Goal: Find contact information: Find specific fact

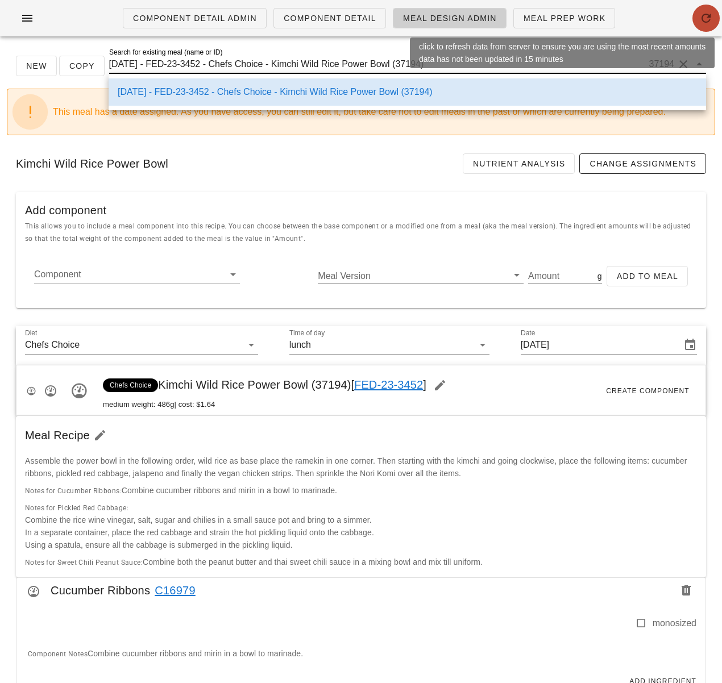
click at [703, 24] on icon "button" at bounding box center [706, 18] width 14 height 14
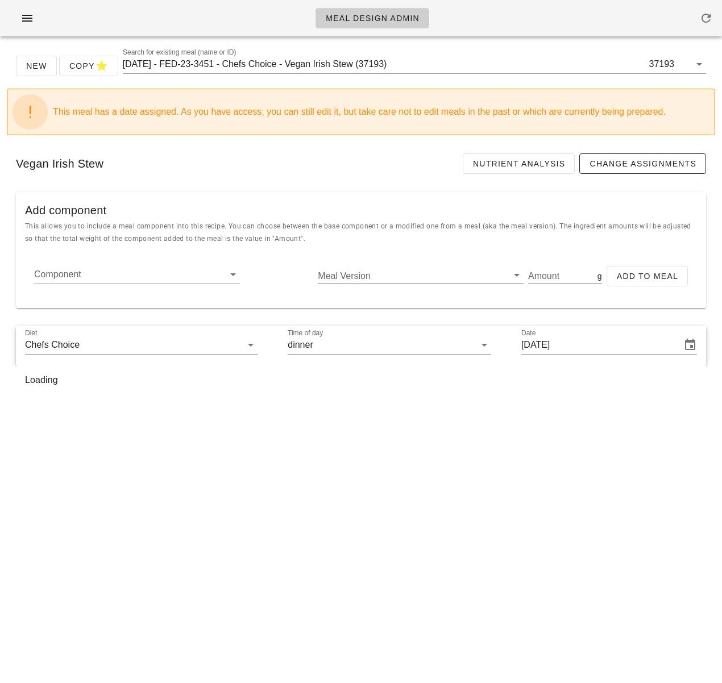
click at [336, 169] on div "Vegan Irish Stew Nutrient Analysis Change Assignments" at bounding box center [361, 163] width 708 height 39
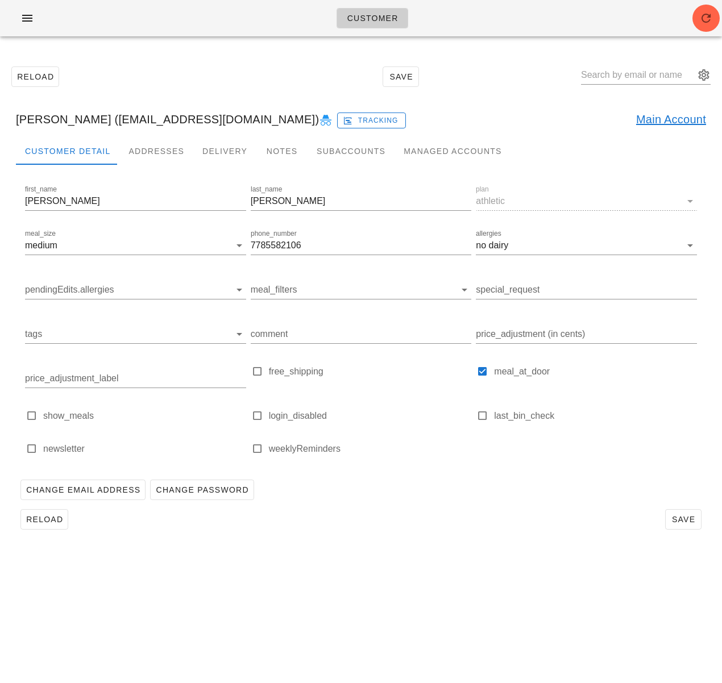
click at [176, 13] on div "Customer" at bounding box center [361, 18] width 722 height 36
drag, startPoint x: 20, startPoint y: 12, endPoint x: 26, endPoint y: 31, distance: 19.4
click at [21, 12] on icon "button" at bounding box center [27, 18] width 14 height 14
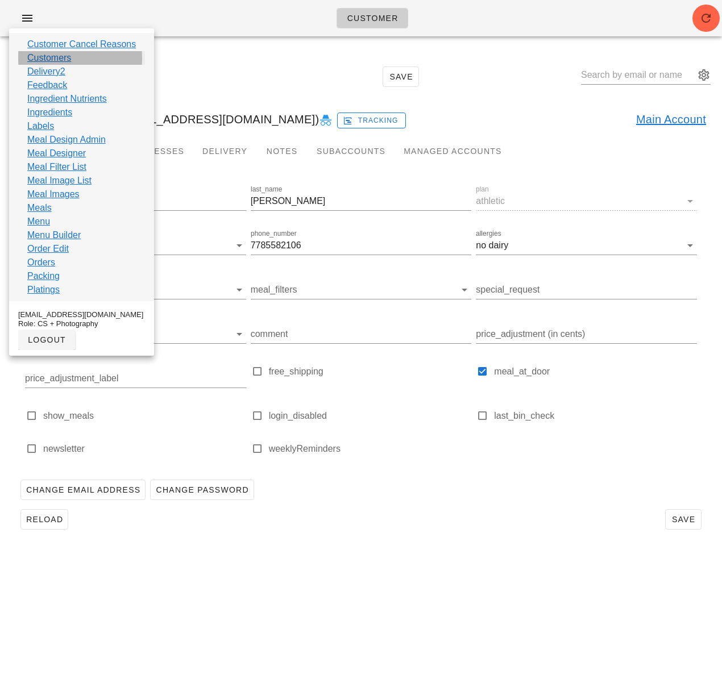
click at [55, 53] on link "Customers" at bounding box center [49, 58] width 44 height 14
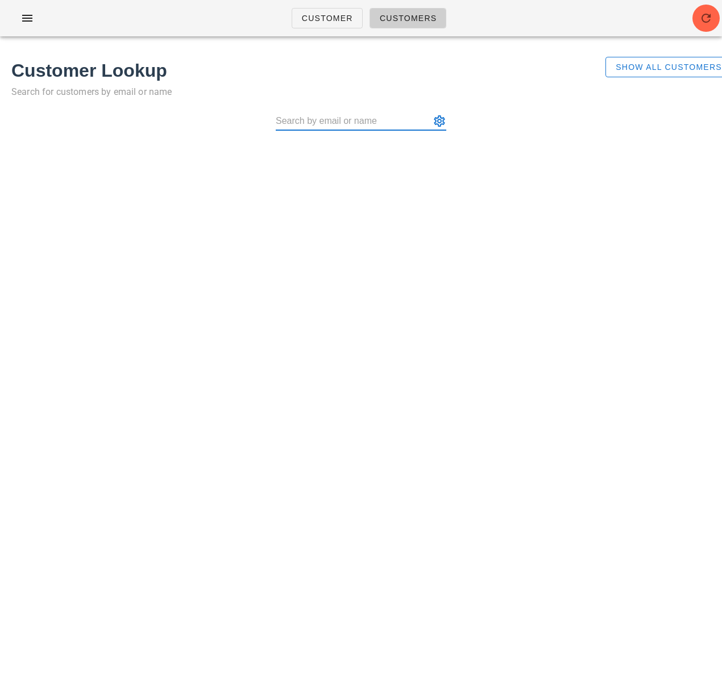
paste input "stephstjohn1@gmail.com"
type input "stephstjohn1@gmail.com"
click at [677, 72] on span "Show All Customers" at bounding box center [668, 66] width 107 height 9
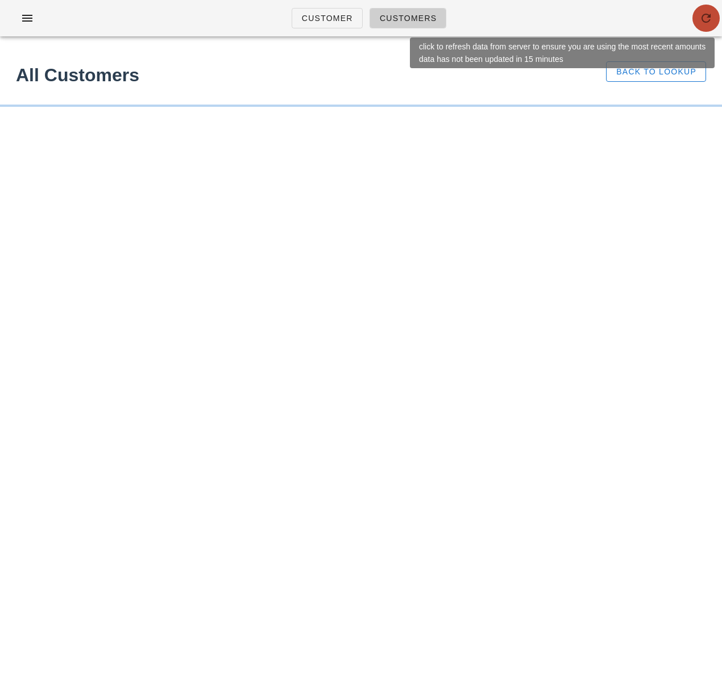
drag, startPoint x: 702, startPoint y: 27, endPoint x: 697, endPoint y: 23, distance: 6.5
click at [702, 26] on button "button" at bounding box center [705, 18] width 27 height 27
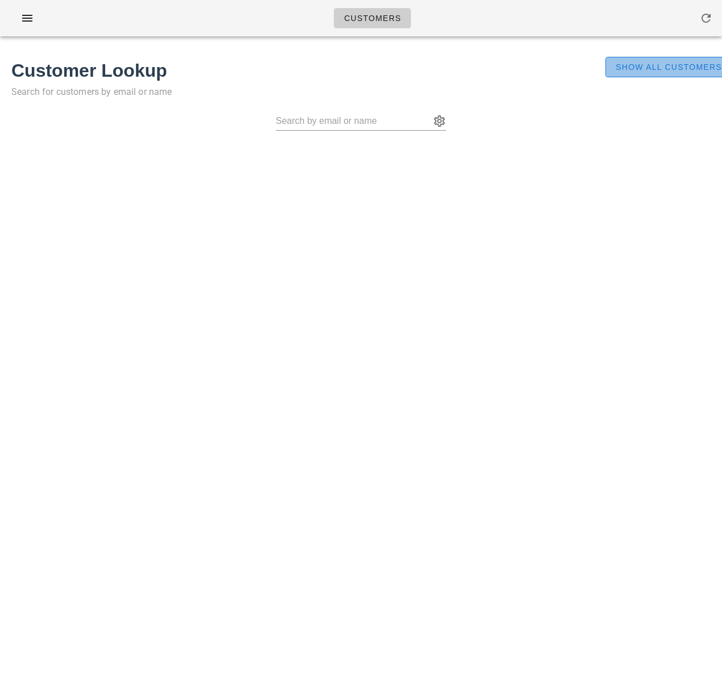
drag, startPoint x: 665, startPoint y: 74, endPoint x: 426, endPoint y: 130, distance: 246.1
click at [665, 74] on button "Show All Customers" at bounding box center [668, 67] width 126 height 20
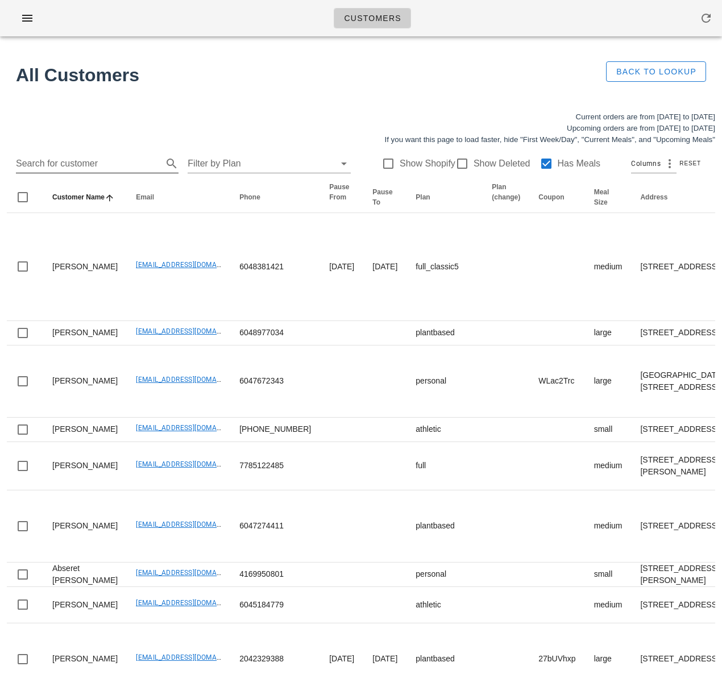
click at [128, 162] on input "Search for customer" at bounding box center [88, 164] width 144 height 18
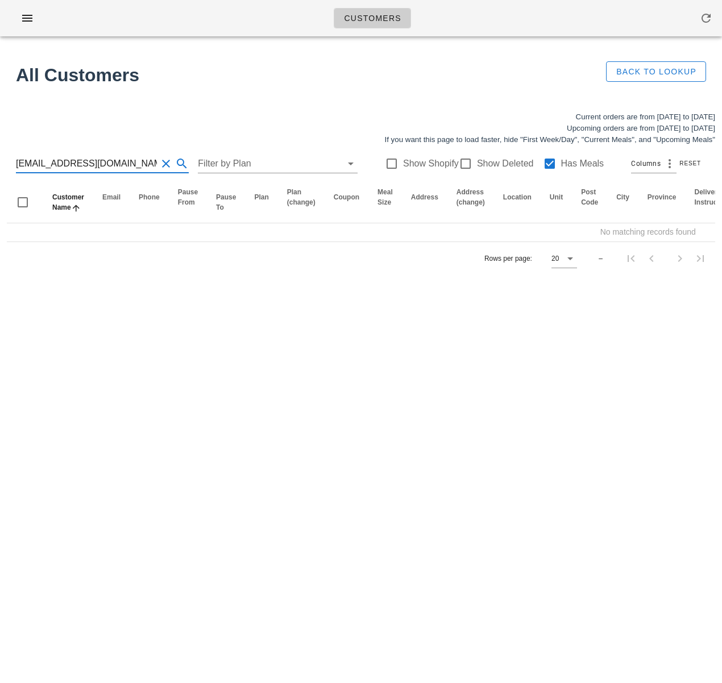
scroll to position [1, 0]
drag, startPoint x: 74, startPoint y: 164, endPoint x: 156, endPoint y: 164, distance: 81.8
click at [145, 165] on input "stephstjohn1@gmail.com" at bounding box center [86, 164] width 141 height 18
type input "stephstjohn1"
click at [543, 166] on div at bounding box center [549, 163] width 19 height 19
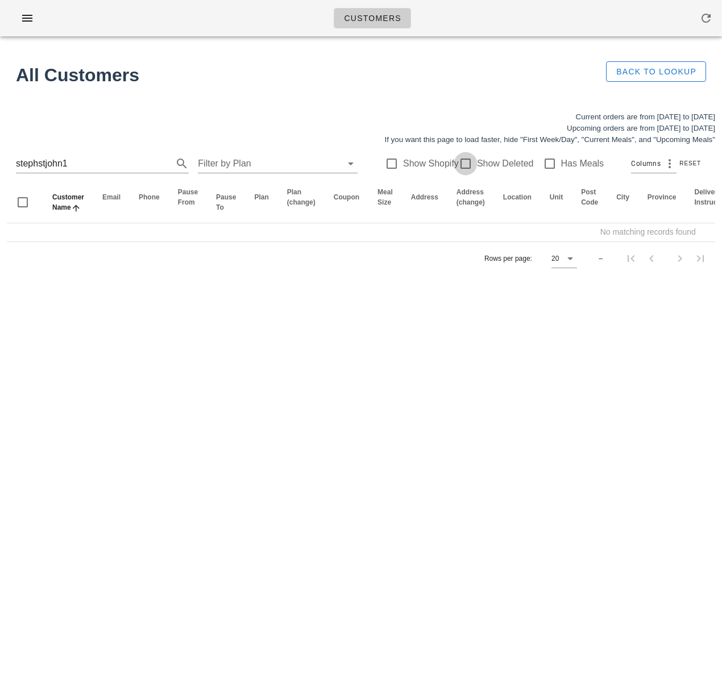
click at [459, 162] on div at bounding box center [465, 163] width 19 height 19
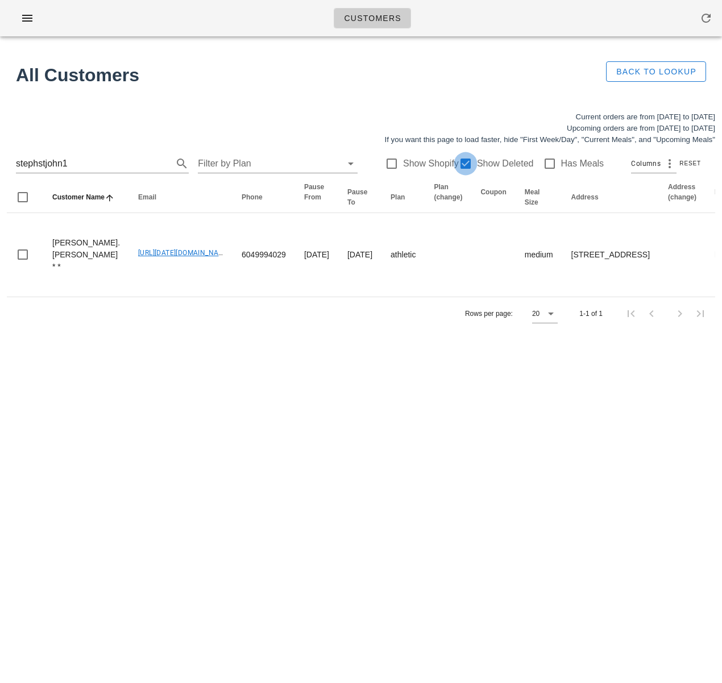
checkbox input "true"
drag, startPoint x: 109, startPoint y: 162, endPoint x: -24, endPoint y: 158, distance: 133.0
click at [0, 158] on html "Customers All Customers Back to Lookup Current orders are from Sunday Sep 21 to…" at bounding box center [361, 341] width 722 height 683
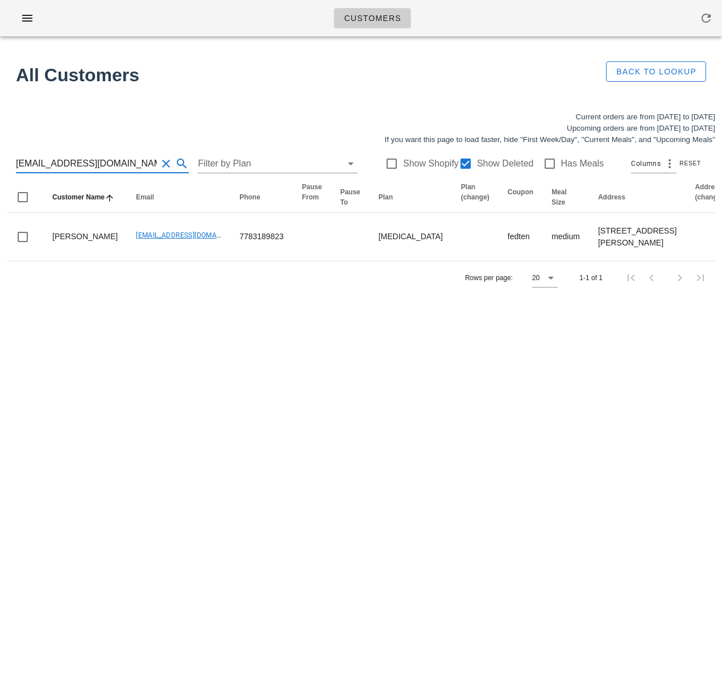
click at [76, 166] on input "reannapalia@gmail.com" at bounding box center [86, 164] width 141 height 18
click at [76, 167] on input "reannapalia@gmail.com" at bounding box center [86, 164] width 141 height 18
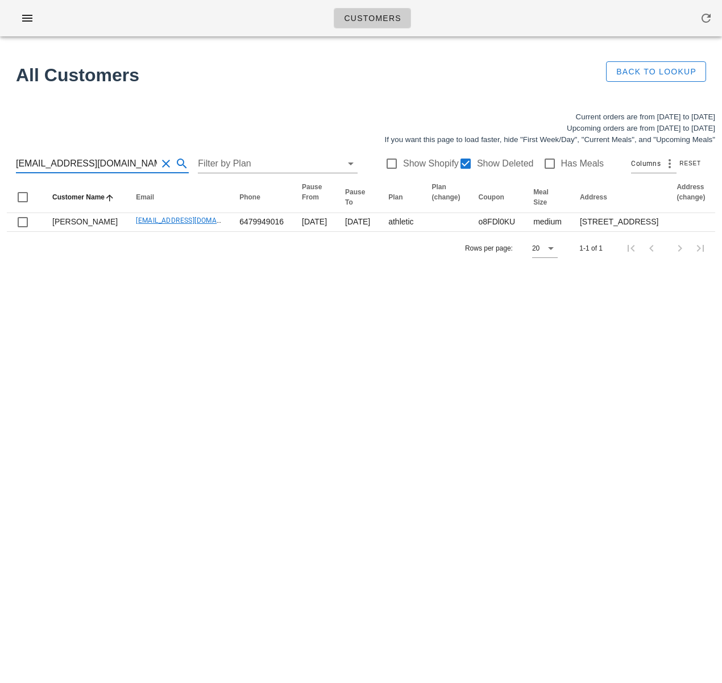
type input "mantingxu@gmail.com"
click at [69, 164] on input "mantingxu@gmail.com" at bounding box center [86, 164] width 141 height 18
click at [70, 164] on input "mantingxu@gmail.com" at bounding box center [86, 164] width 141 height 18
click at [73, 163] on input "mantingxu@gmail.com" at bounding box center [86, 164] width 141 height 18
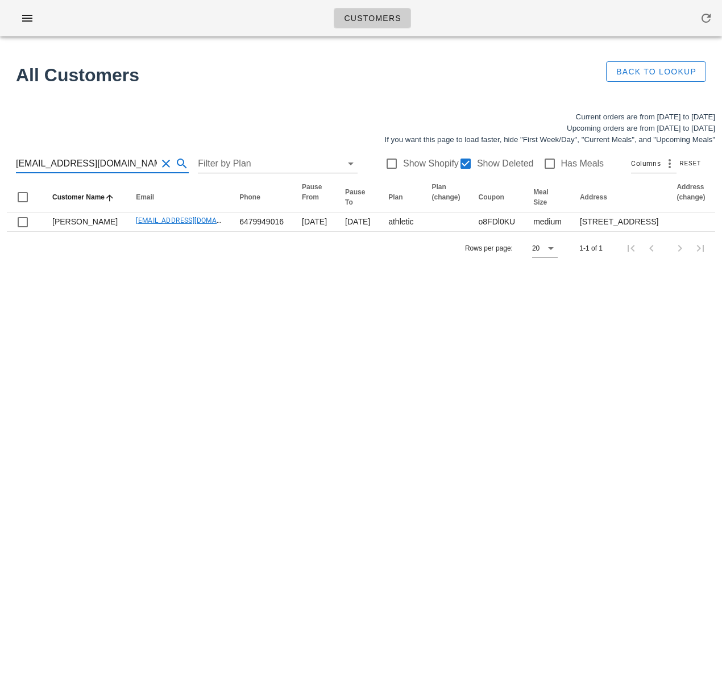
click at [73, 163] on input "mantingxu@gmail.com" at bounding box center [86, 164] width 141 height 18
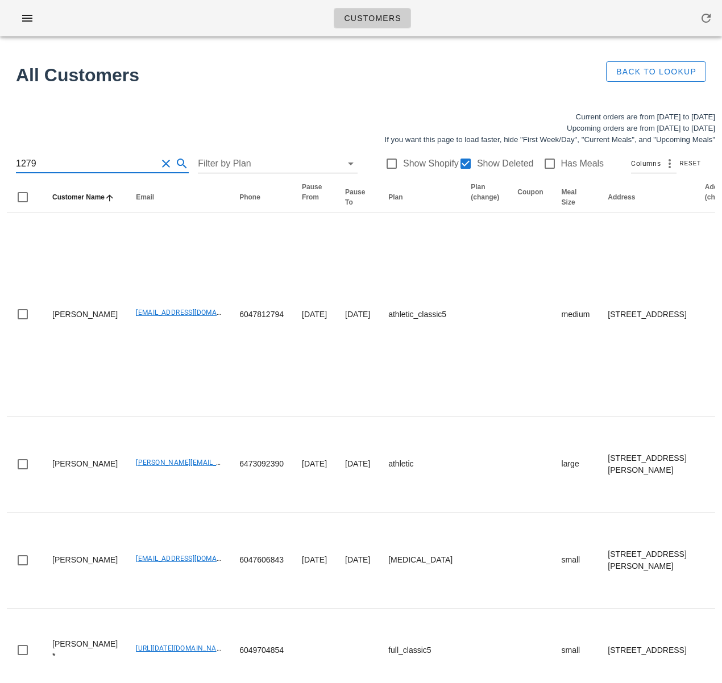
click at [19, 162] on input "1279" at bounding box center [86, 164] width 141 height 18
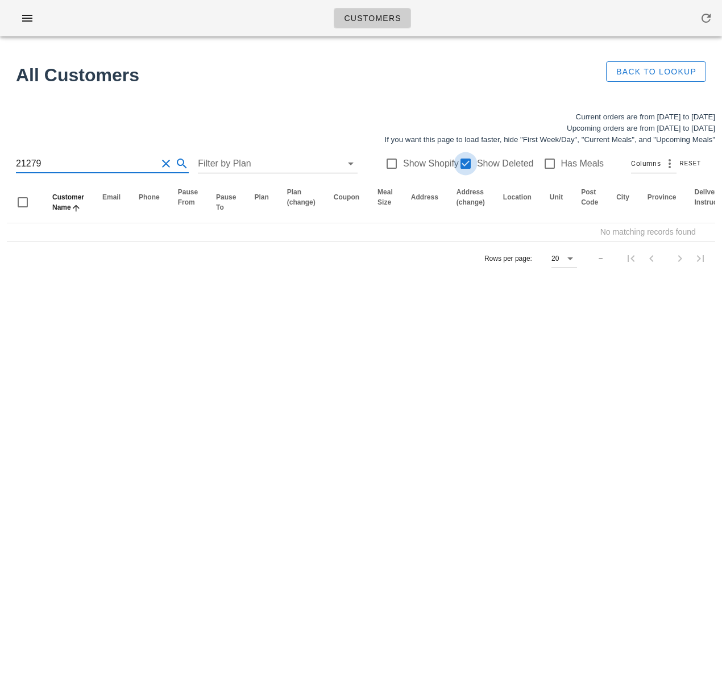
type input "21279"
click at [456, 163] on div at bounding box center [465, 163] width 19 height 19
checkbox input "false"
drag, startPoint x: 33, startPoint y: 167, endPoint x: -35, endPoint y: 166, distance: 68.2
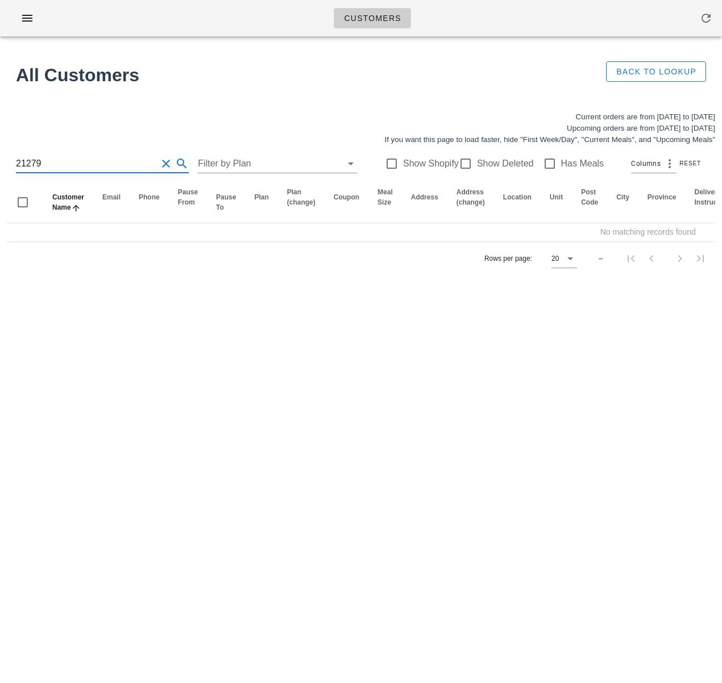
click at [0, 166] on html "Customers All Customers Back to Lookup Current orders are from Sunday Sep 21 to…" at bounding box center [361, 341] width 722 height 683
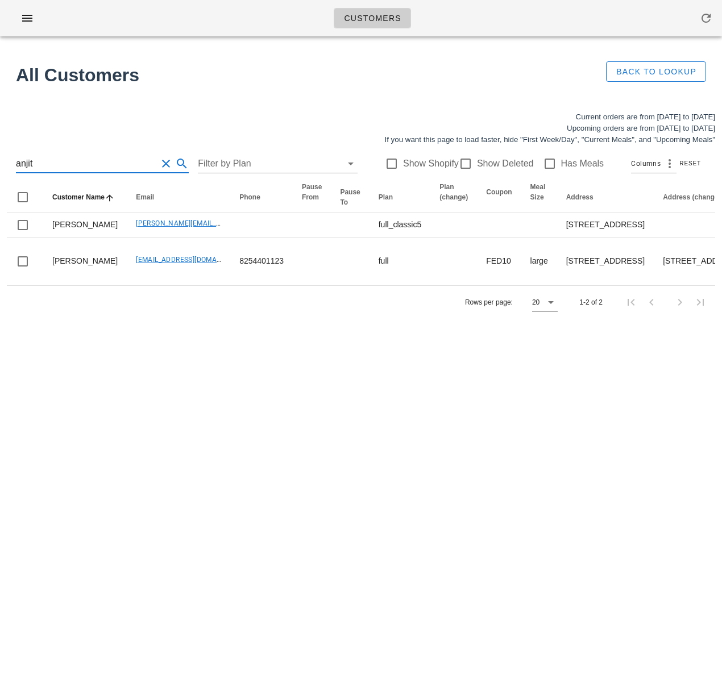
click at [52, 163] on input "anjit" at bounding box center [86, 164] width 141 height 18
click at [33, 165] on input "anjit" at bounding box center [86, 164] width 141 height 18
type input "anjit"
drag, startPoint x: 33, startPoint y: 166, endPoint x: -70, endPoint y: 158, distance: 103.7
click at [0, 158] on html "Customers All Customers Back to Lookup Current orders are from Sunday Sep 21 to…" at bounding box center [361, 341] width 722 height 683
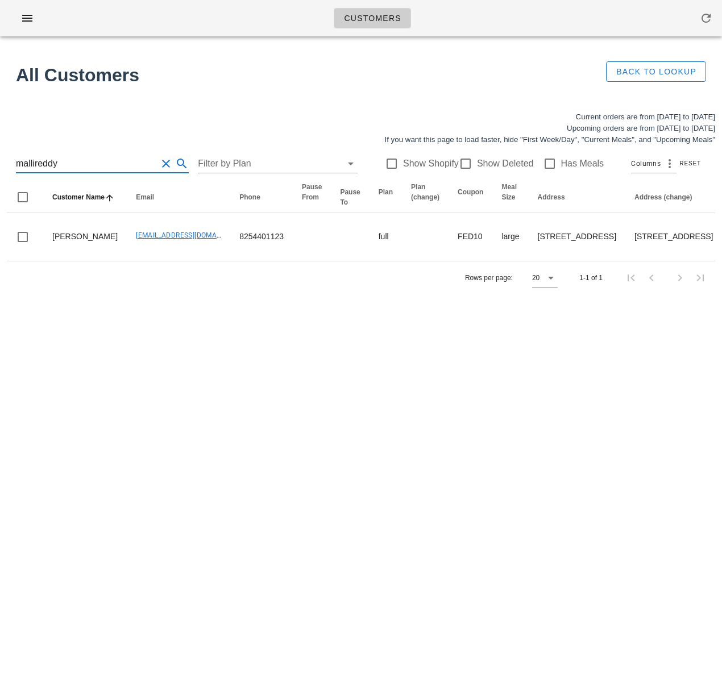
drag, startPoint x: 254, startPoint y: 439, endPoint x: 376, endPoint y: 307, distance: 178.9
click at [254, 439] on div "Customers All Customers Back to Lookup Current orders are from Sunday Sep 21 to…" at bounding box center [361, 341] width 722 height 683
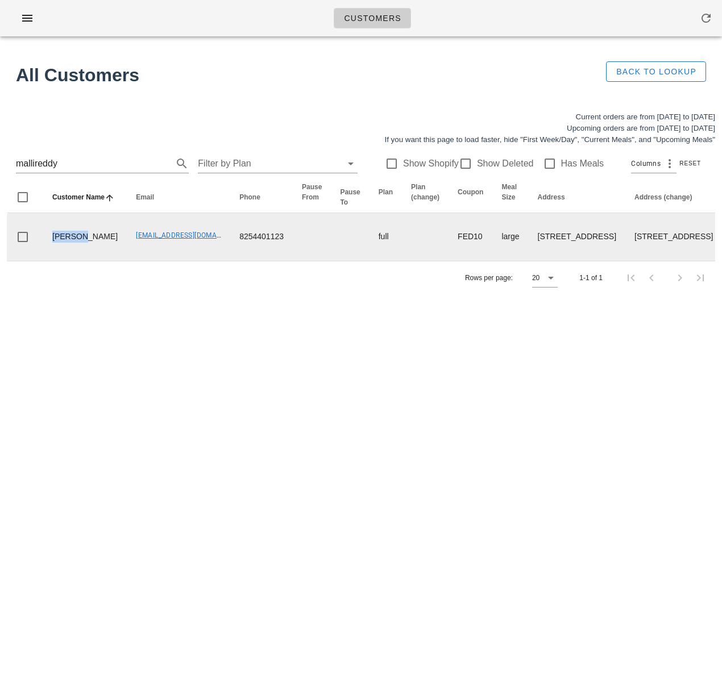
drag, startPoint x: 81, startPoint y: 255, endPoint x: 40, endPoint y: 255, distance: 40.3
click at [82, 261] on td "Venkata Mallireddy" at bounding box center [85, 237] width 84 height 48
click at [127, 261] on td "anjitmallireddy@gmail.com" at bounding box center [178, 237] width 103 height 48
drag, startPoint x: 118, startPoint y: 260, endPoint x: 196, endPoint y: 265, distance: 78.0
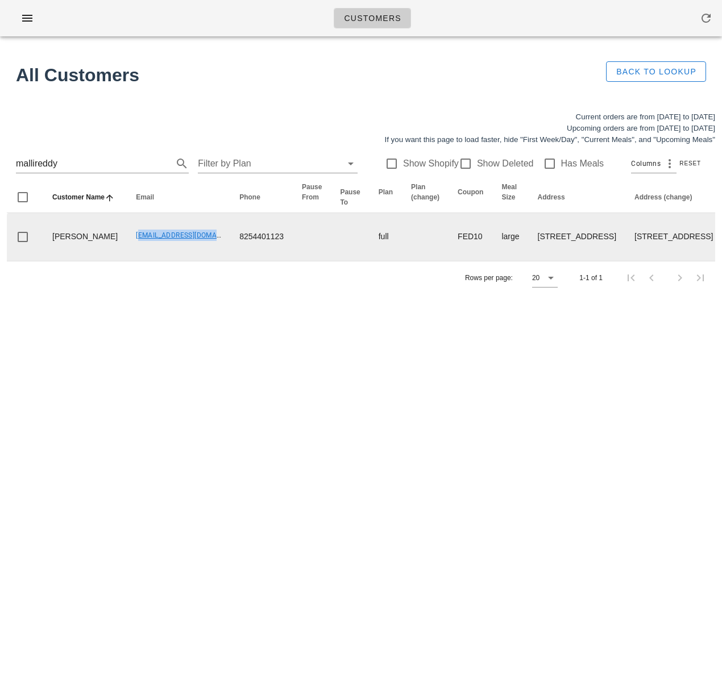
click at [195, 261] on td "anjitmallireddy@gmail.com" at bounding box center [178, 237] width 103 height 48
copy link "anjitmallireddy@gmail.com"
drag, startPoint x: 242, startPoint y: 361, endPoint x: 505, endPoint y: 263, distance: 280.3
click at [239, 360] on div "Customers All Customers Back to Lookup Current orders are from Sunday Sep 21 to…" at bounding box center [361, 341] width 722 height 683
drag, startPoint x: 174, startPoint y: 336, endPoint x: 112, endPoint y: 290, distance: 77.2
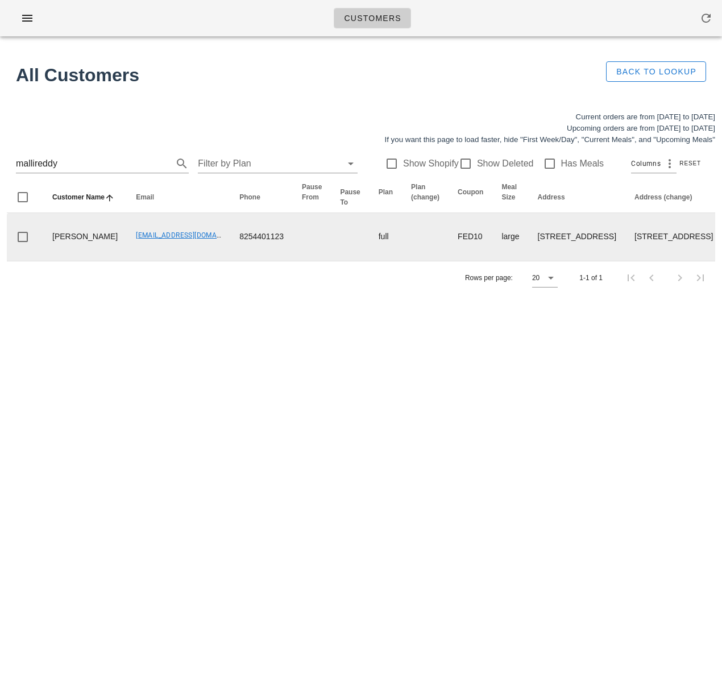
click at [173, 335] on div "Customers All Customers Back to Lookup Current orders are from Sunday Sep 21 to…" at bounding box center [361, 341] width 722 height 683
drag, startPoint x: 86, startPoint y: 269, endPoint x: 22, endPoint y: 249, distance: 67.8
drag, startPoint x: 119, startPoint y: 323, endPoint x: 93, endPoint y: 273, distance: 56.2
click at [119, 294] on div "Rows per page: 20 1-1 of 1" at bounding box center [361, 278] width 708 height 34
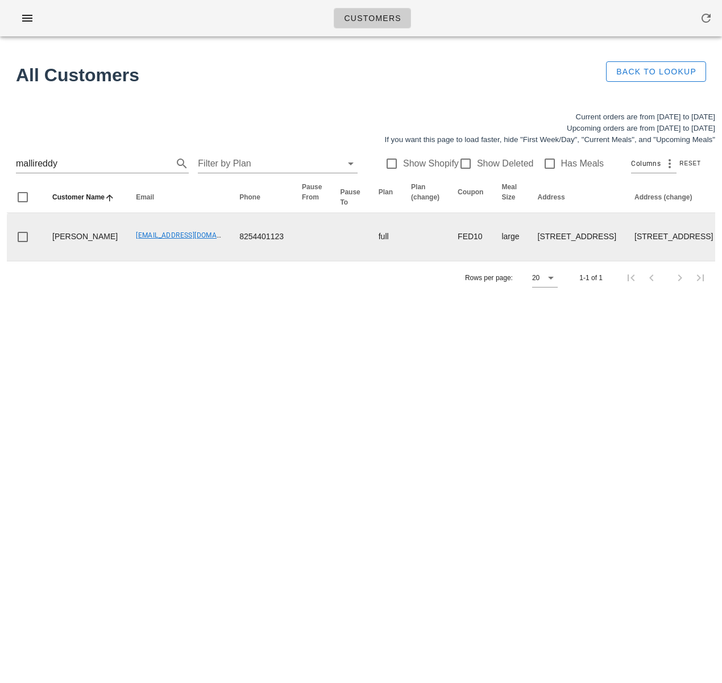
drag, startPoint x: 81, startPoint y: 264, endPoint x: 49, endPoint y: 248, distance: 36.3
click at [49, 248] on td "Venkata Mallireddy" at bounding box center [85, 237] width 84 height 48
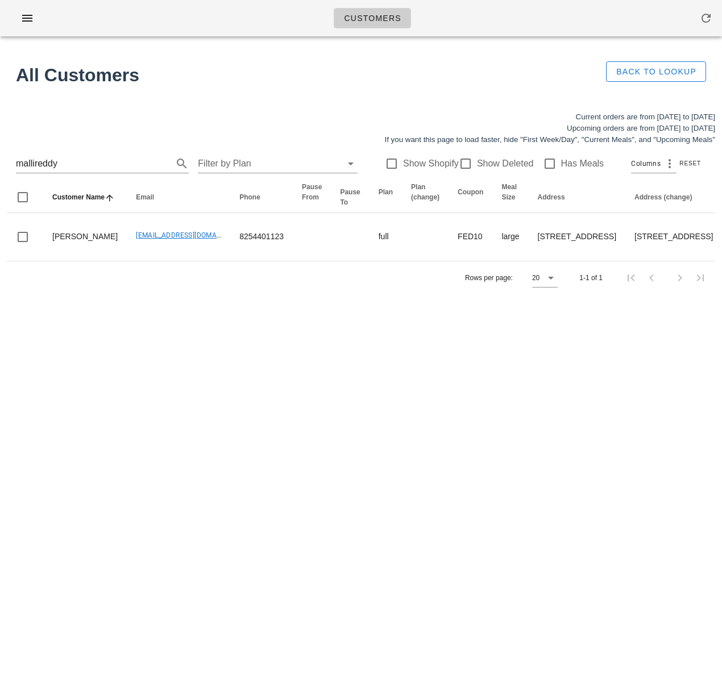
copy td "Venkata Mallireddy"
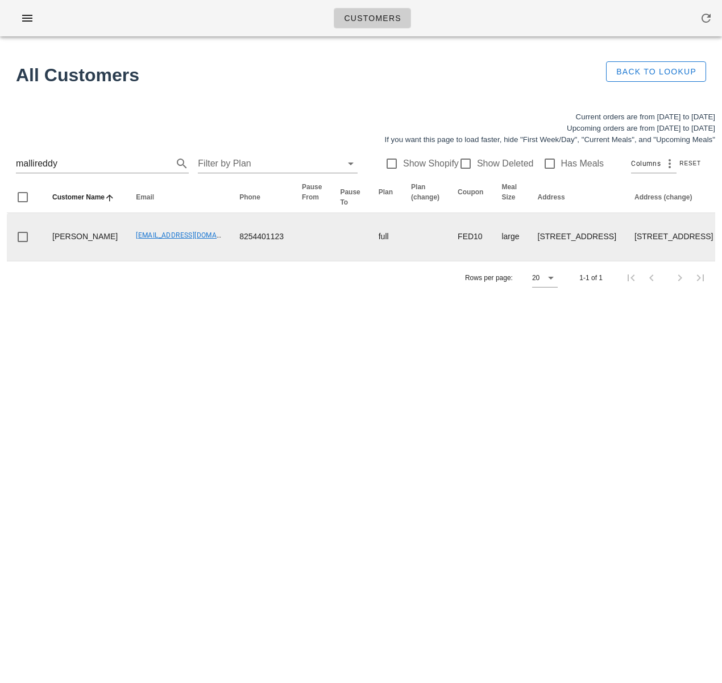
drag, startPoint x: 103, startPoint y: 281, endPoint x: 94, endPoint y: 276, distance: 10.7
click at [127, 261] on td "anjitmallireddy@gmail.com" at bounding box center [178, 237] width 103 height 48
drag, startPoint x: 91, startPoint y: 269, endPoint x: 45, endPoint y: 250, distance: 49.9
click at [43, 247] on td "Venkata Mallireddy" at bounding box center [85, 237] width 84 height 48
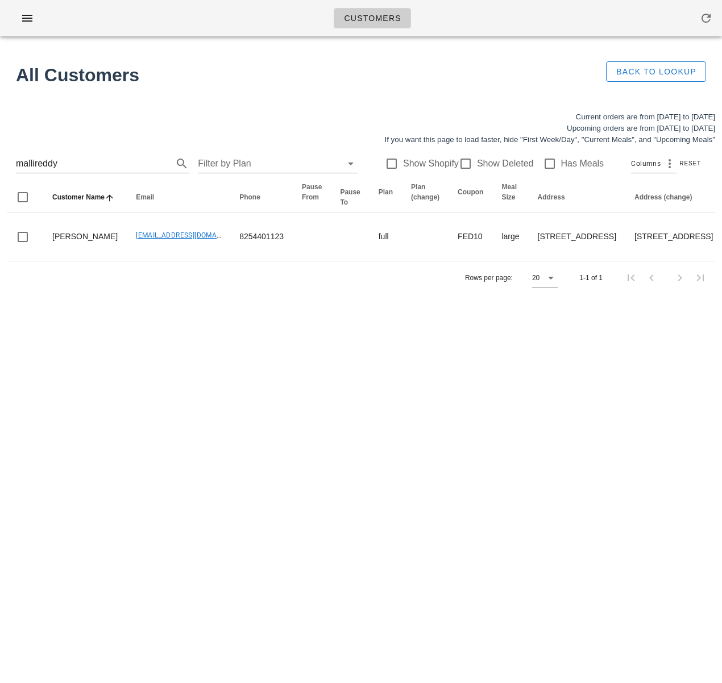
copy td "Venkata Mallireddy"
drag, startPoint x: 719, startPoint y: 380, endPoint x: 716, endPoint y: 347, distance: 32.5
click at [719, 380] on div "Customers All Customers Back to Lookup Current orders are from Sunday Sep 21 to…" at bounding box center [361, 341] width 722 height 683
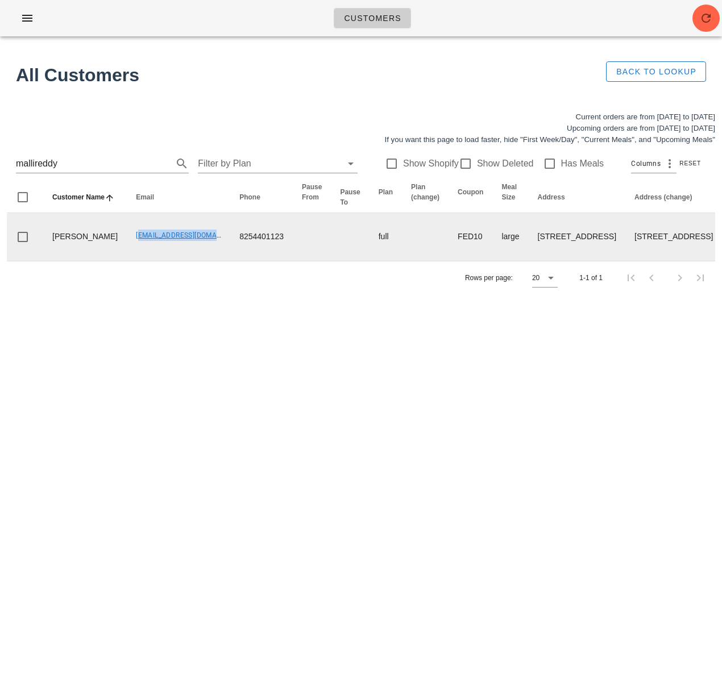
drag, startPoint x: 103, startPoint y: 260, endPoint x: 208, endPoint y: 259, distance: 104.6
copy link "anjitmallireddy@gmail.com"
drag, startPoint x: 214, startPoint y: 257, endPoint x: 279, endPoint y: 255, distance: 64.8
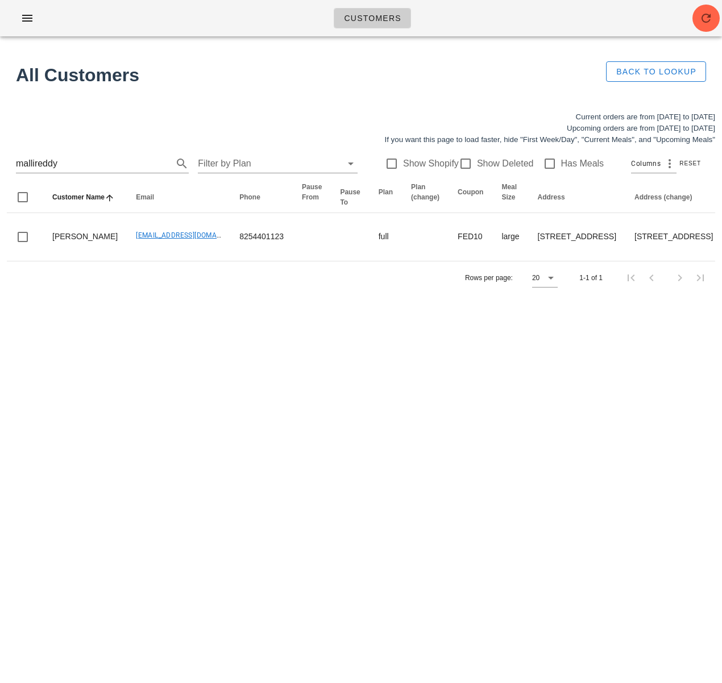
drag, startPoint x: 23, startPoint y: 163, endPoint x: -94, endPoint y: 160, distance: 116.5
click at [0, 160] on html "Customers All Customers Back to Lookup Current orders are from Sunday Sep 21 to…" at bounding box center [361, 341] width 722 height 683
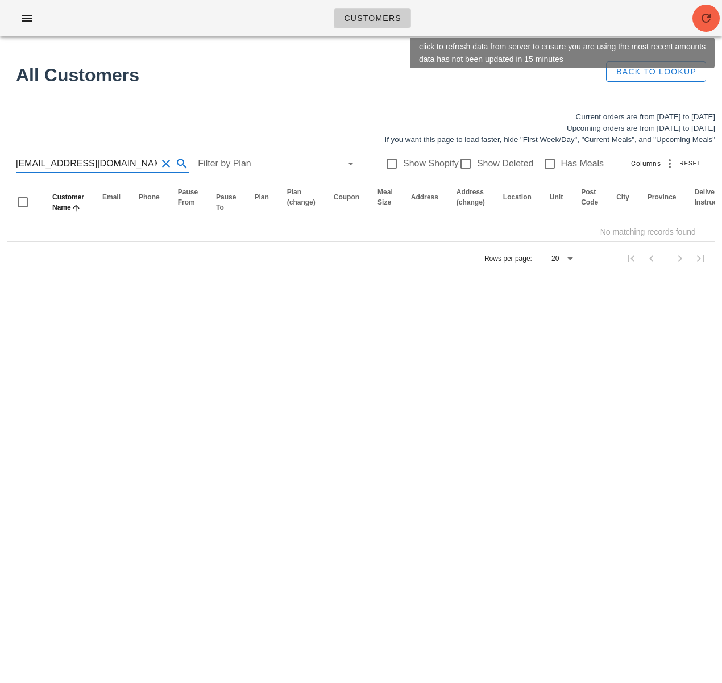
type input "heather.altas1@gmail.com"
drag, startPoint x: 710, startPoint y: 14, endPoint x: 422, endPoint y: 149, distance: 317.7
click at [710, 15] on icon "button" at bounding box center [706, 18] width 14 height 14
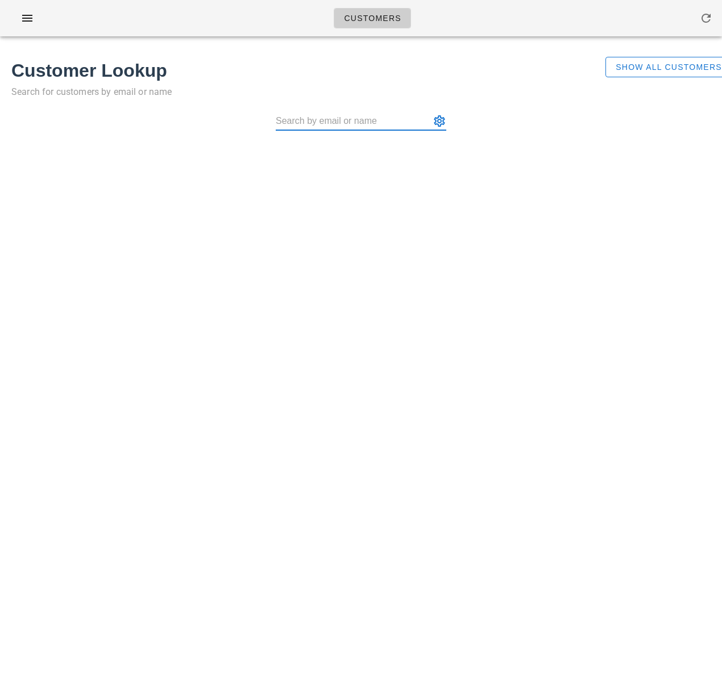
paste input "heather.altas1@gmail.com"
type input "heather.altas1@gmail.com"
click at [361, 123] on input "text" at bounding box center [353, 121] width 155 height 18
paste input "Venkata Mallireddy"
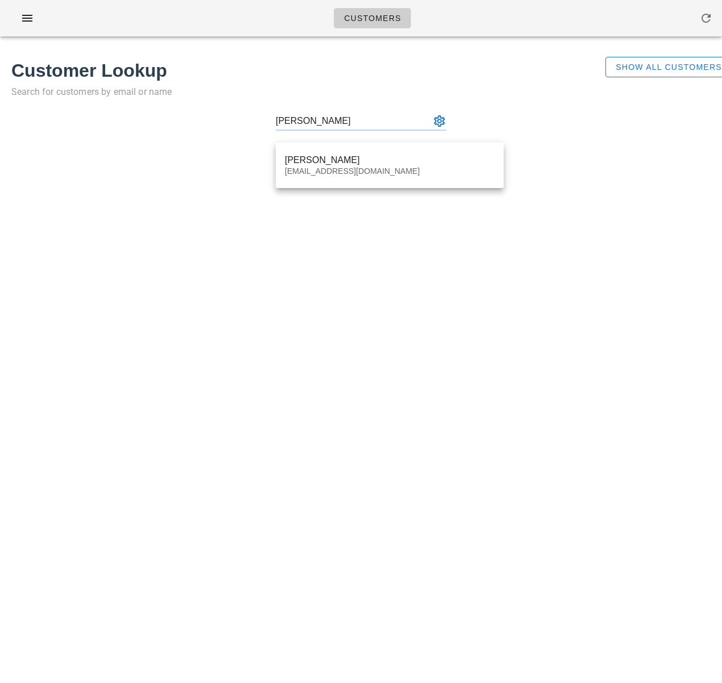
type input "[PERSON_NAME] ([EMAIL_ADDRESS][DOMAIN_NAME])"
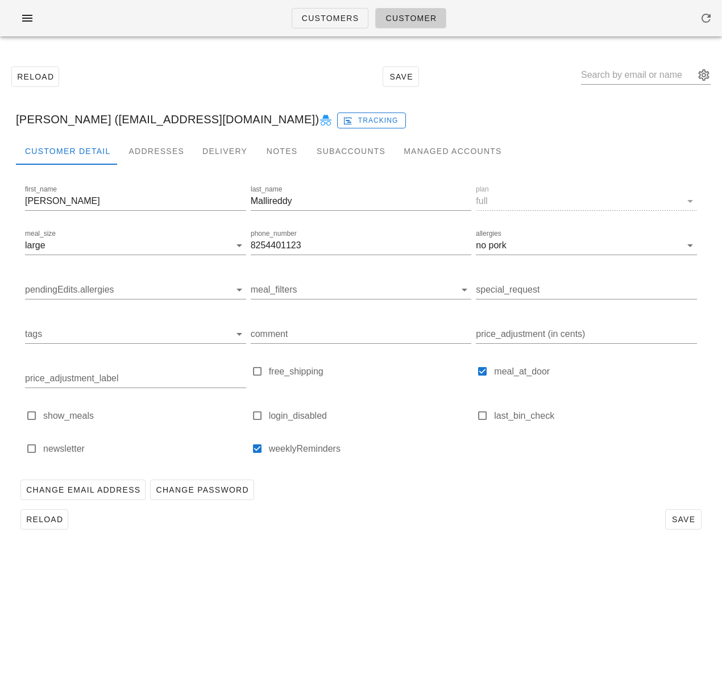
drag, startPoint x: 123, startPoint y: 121, endPoint x: 263, endPoint y: 123, distance: 139.8
click at [263, 123] on div "Venkata Mallireddy (anjitmallireddy@gmail.com) Tracking" at bounding box center [361, 119] width 708 height 36
copy div "anjitmallireddy@gmail.com"
drag, startPoint x: 67, startPoint y: 114, endPoint x: 76, endPoint y: 119, distance: 10.4
click at [67, 114] on div "Venkata Mallireddy (anjitmallireddy@gmail.com) Tracking" at bounding box center [361, 119] width 708 height 36
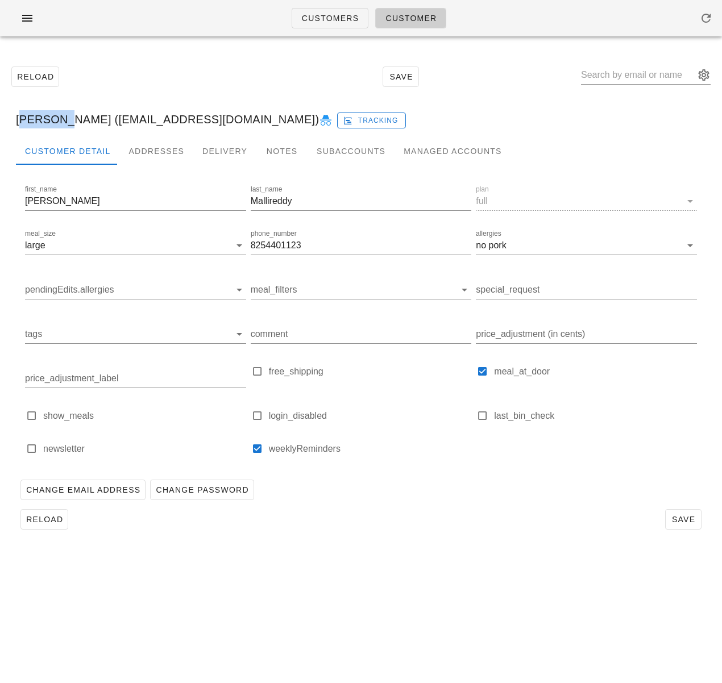
drag, startPoint x: 58, startPoint y: 123, endPoint x: -12, endPoint y: 123, distance: 70.5
click at [0, 123] on html "Customers Customer Reload Save Venkata Mallireddy (anjitmallireddy@gmail.com) T…" at bounding box center [361, 341] width 722 height 683
copy div "Venkata"
click at [141, 154] on div "Addresses" at bounding box center [156, 150] width 74 height 27
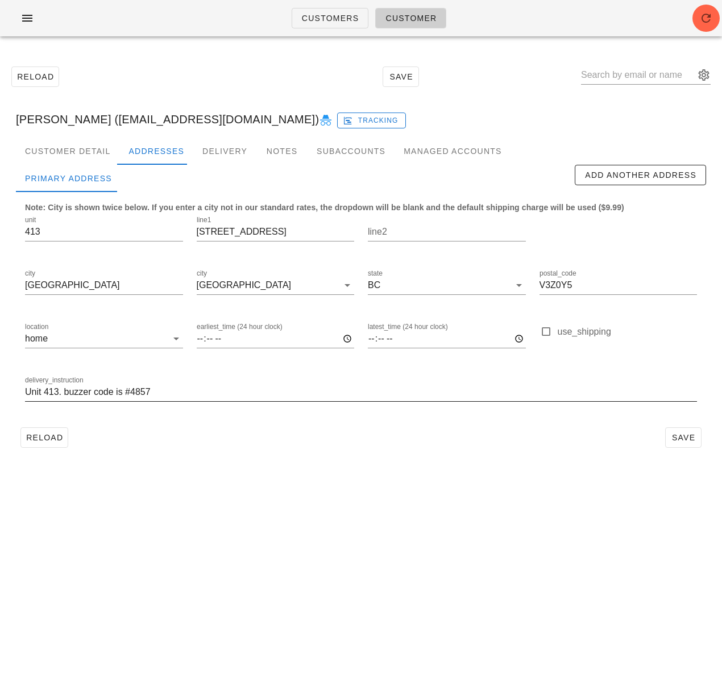
scroll to position [1, 0]
drag, startPoint x: 154, startPoint y: 394, endPoint x: 124, endPoint y: 396, distance: 29.6
click at [124, 396] on input "Unit 413. buzzer code is #4857" at bounding box center [361, 392] width 672 height 18
drag, startPoint x: 256, startPoint y: 474, endPoint x: 211, endPoint y: 365, distance: 118.2
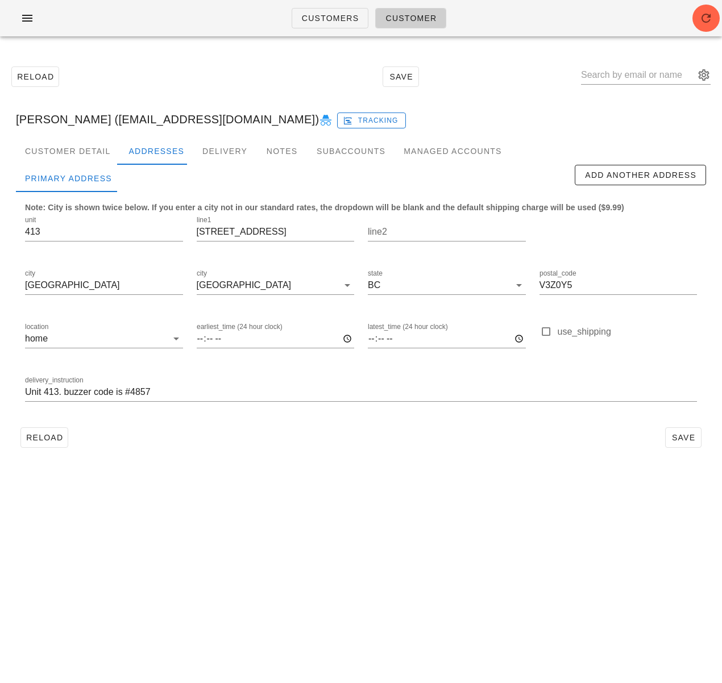
click at [255, 465] on div "Customers Customer Reload Save Venkata Mallireddy (anjitmallireddy@gmail.com) T…" at bounding box center [361, 341] width 722 height 683
click at [71, 151] on div "Customer Detail" at bounding box center [67, 150] width 103 height 27
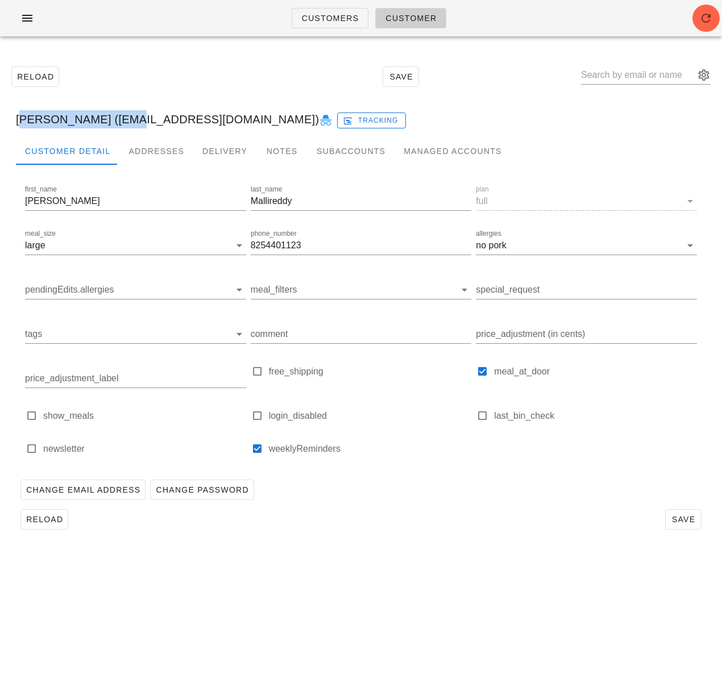
drag, startPoint x: 19, startPoint y: 121, endPoint x: 113, endPoint y: 122, distance: 94.3
click at [114, 121] on div "Venkata Mallireddy (anjitmallireddy@gmail.com) Tracking" at bounding box center [361, 119] width 708 height 36
copy div "Venkata Mallireddy"
drag, startPoint x: 119, startPoint y: 185, endPoint x: 72, endPoint y: 11, distance: 179.6
click at [120, 173] on div "first_name Venkata last_name Mallireddy plan full meal_size large phone_number …" at bounding box center [361, 335] width 690 height 340
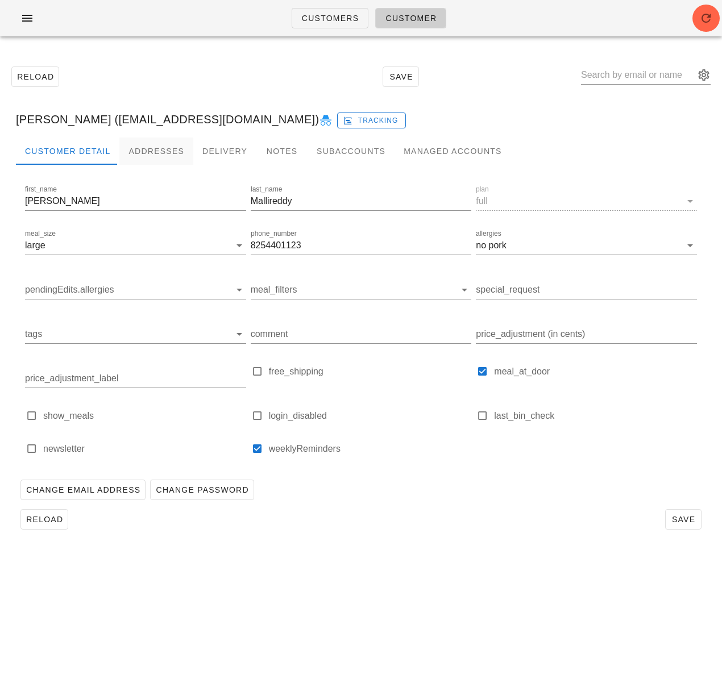
drag, startPoint x: 136, startPoint y: 172, endPoint x: 138, endPoint y: 153, distance: 19.4
click at [136, 171] on div at bounding box center [361, 174] width 690 height 18
drag, startPoint x: 124, startPoint y: 122, endPoint x: 264, endPoint y: 122, distance: 140.3
click at [264, 122] on div "Venkata Mallireddy (anjitmallireddy@gmail.com) Tracking" at bounding box center [361, 119] width 708 height 36
copy div "anjitmallireddy@gmail.com"
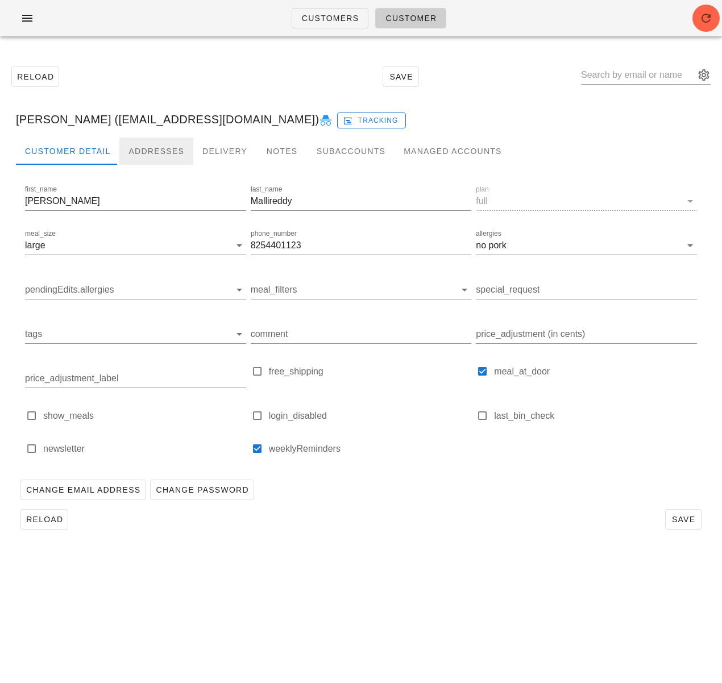
click at [153, 159] on div "Addresses" at bounding box center [156, 150] width 74 height 27
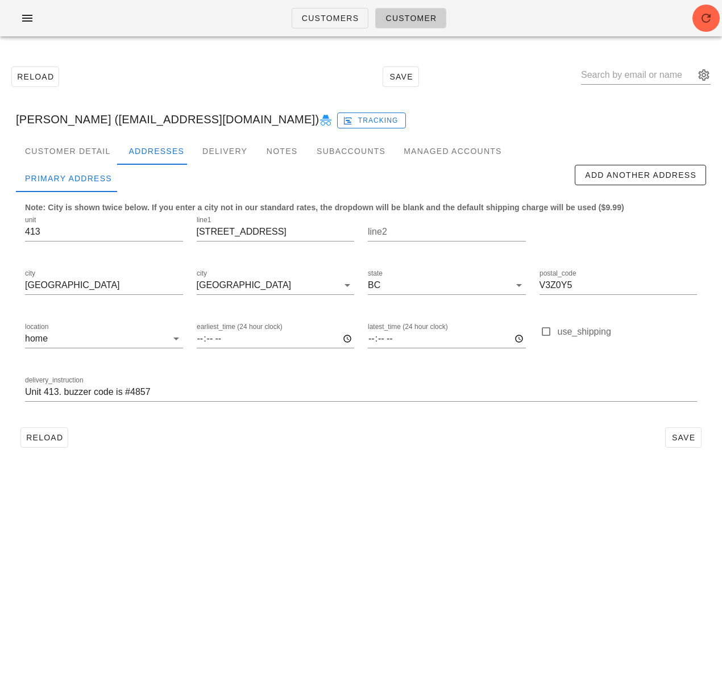
click at [116, 123] on div "Venkata Mallireddy (anjitmallireddy@gmail.com) Tracking" at bounding box center [361, 119] width 708 height 36
drag, startPoint x: 73, startPoint y: 158, endPoint x: 151, endPoint y: 277, distance: 142.3
click at [74, 159] on div "Customer Detail" at bounding box center [67, 150] width 103 height 27
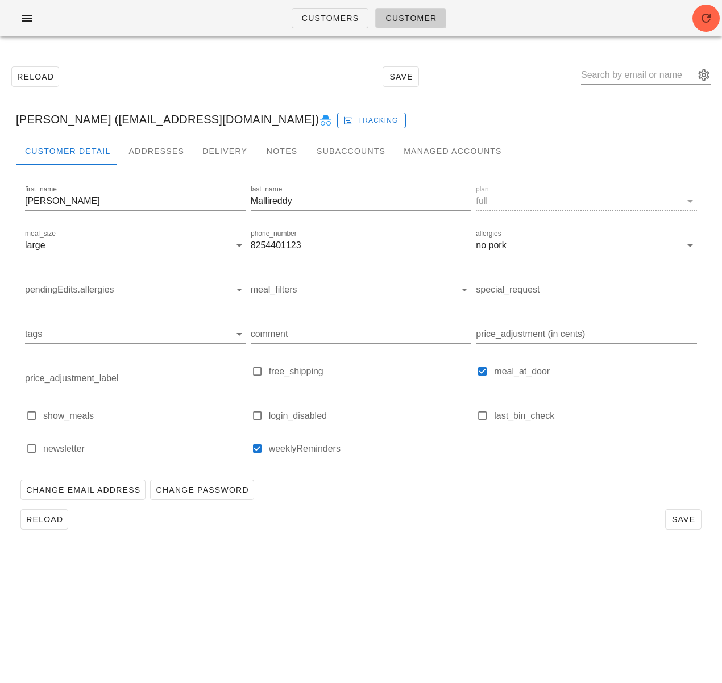
click at [269, 247] on input "8254401123" at bounding box center [361, 245] width 221 height 18
drag, startPoint x: 153, startPoint y: 156, endPoint x: 145, endPoint y: 155, distance: 8.0
click at [153, 156] on div "Addresses" at bounding box center [156, 150] width 74 height 27
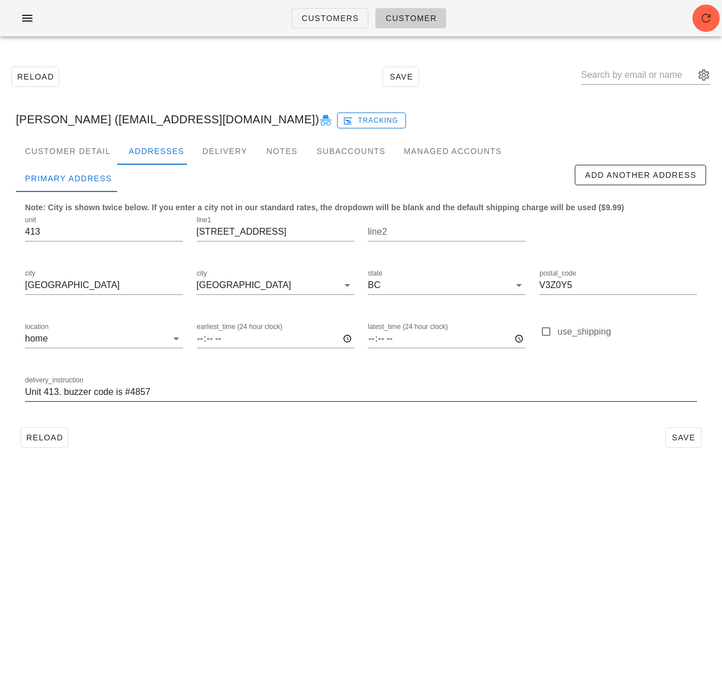
click at [85, 389] on input "Unit 413. buzzer code is #4857" at bounding box center [361, 392] width 672 height 18
drag, startPoint x: 85, startPoint y: 389, endPoint x: 135, endPoint y: 388, distance: 50.0
click at [85, 389] on input "Unit 413. buzzer code is #4857" at bounding box center [361, 392] width 672 height 18
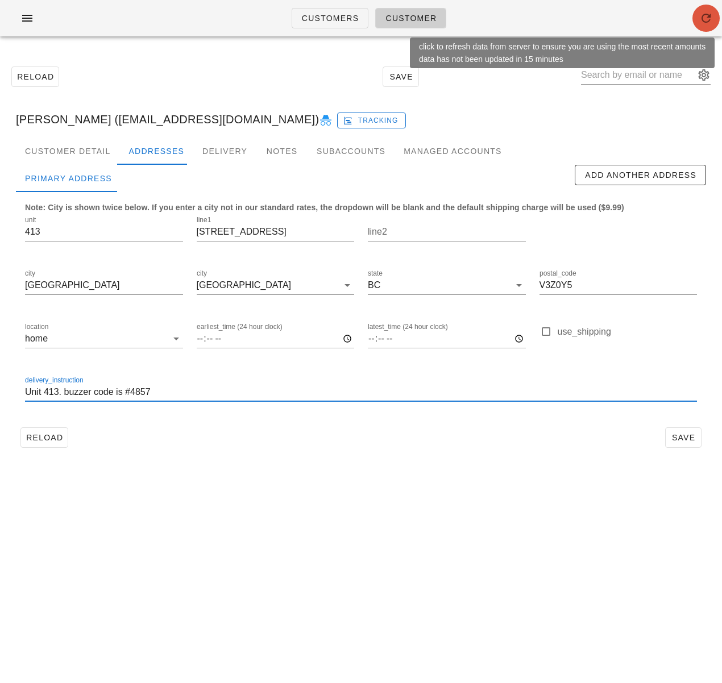
click at [707, 14] on icon "button" at bounding box center [706, 18] width 14 height 14
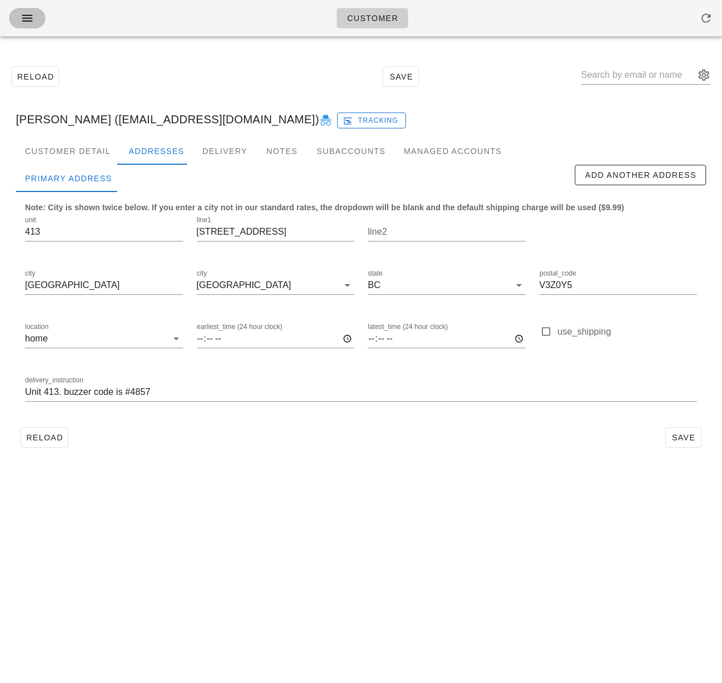
click at [23, 16] on icon "button" at bounding box center [27, 18] width 14 height 14
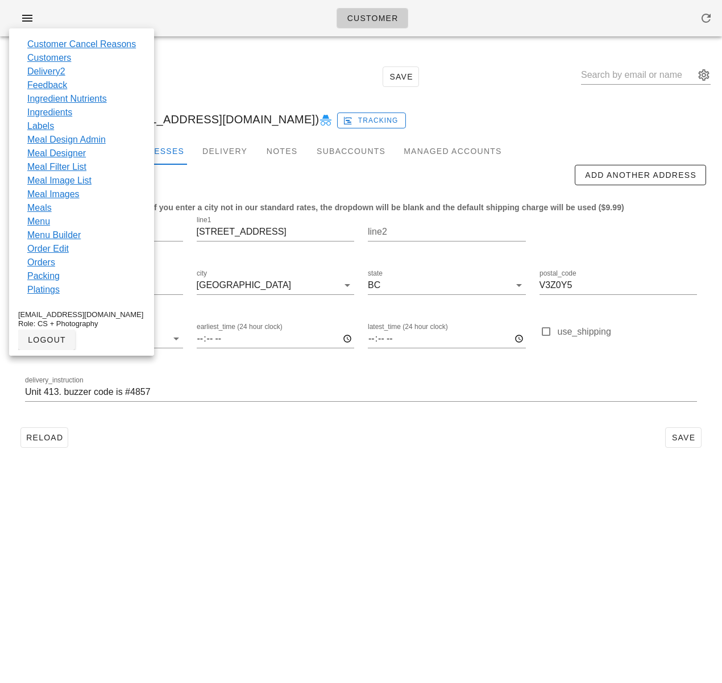
click at [62, 59] on link "Customers" at bounding box center [49, 58] width 44 height 14
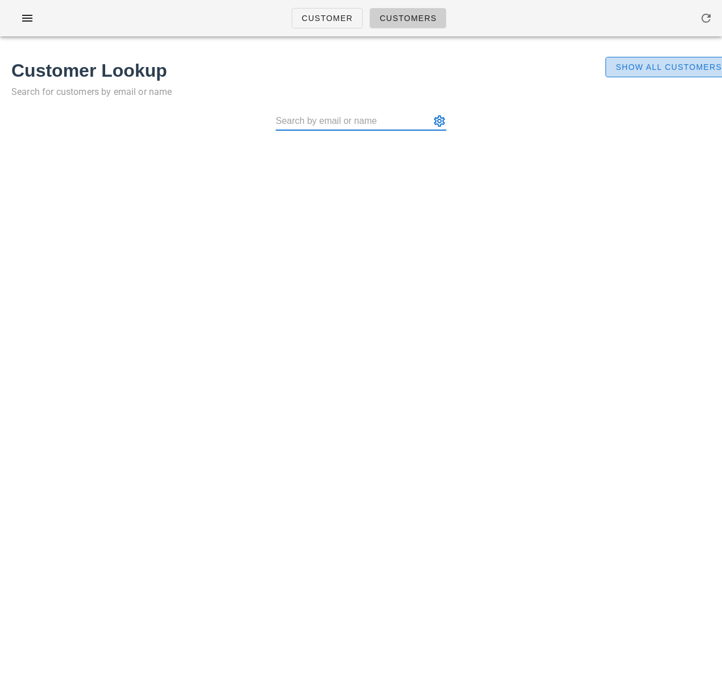
click at [636, 62] on span "Show All Customers" at bounding box center [668, 66] width 107 height 9
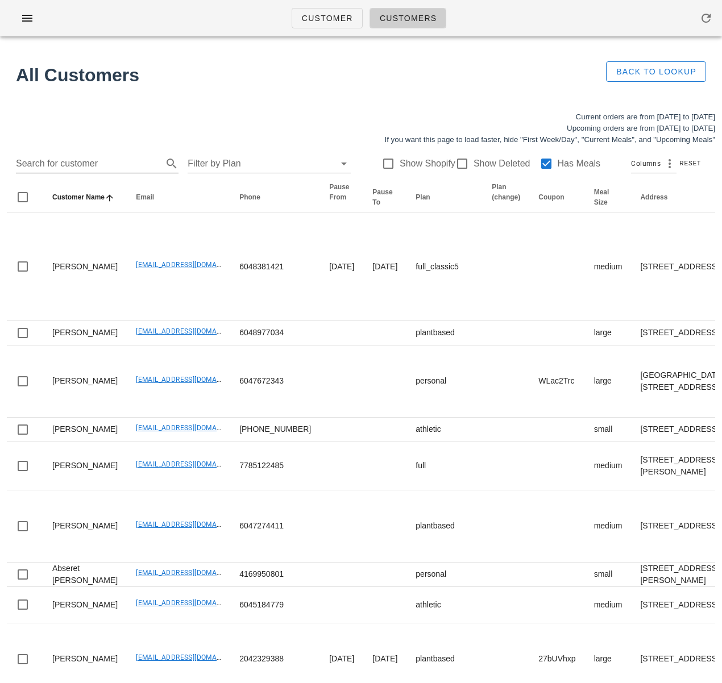
click at [98, 167] on input "Search for customer" at bounding box center [88, 164] width 144 height 18
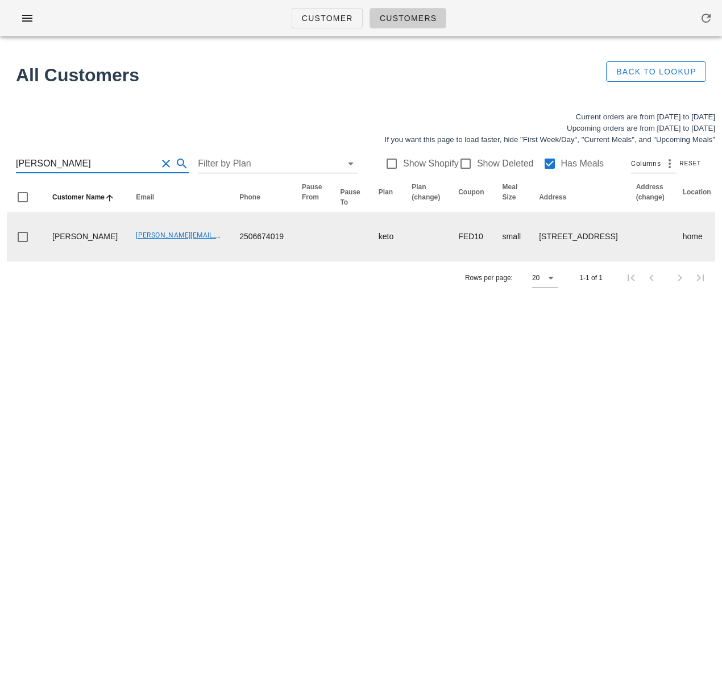
type input "[PERSON_NAME]"
drag, startPoint x: 130, startPoint y: 274, endPoint x: 186, endPoint y: 277, distance: 56.3
click at [186, 261] on td "[PERSON_NAME][EMAIL_ADDRESS][DOMAIN_NAME]" at bounding box center [178, 237] width 103 height 48
copy link "[PERSON_NAME][EMAIL_ADDRESS][DOMAIN_NAME]"
click at [128, 261] on td "[PERSON_NAME][EMAIL_ADDRESS][DOMAIN_NAME]" at bounding box center [178, 237] width 103 height 48
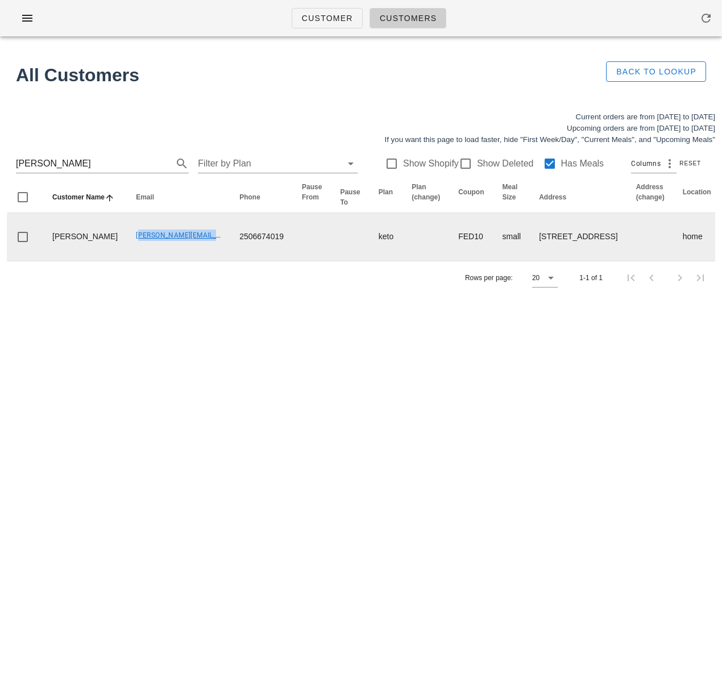
drag, startPoint x: 99, startPoint y: 269, endPoint x: 192, endPoint y: 269, distance: 93.2
click at [192, 261] on td "[PERSON_NAME][EMAIL_ADDRESS][DOMAIN_NAME]" at bounding box center [178, 237] width 103 height 48
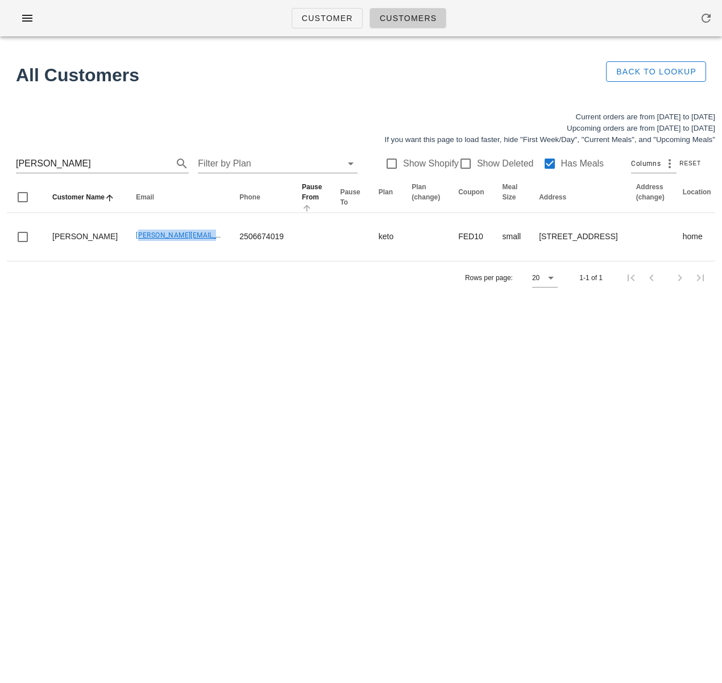
copy link "[PERSON_NAME][EMAIL_ADDRESS][DOMAIN_NAME]"
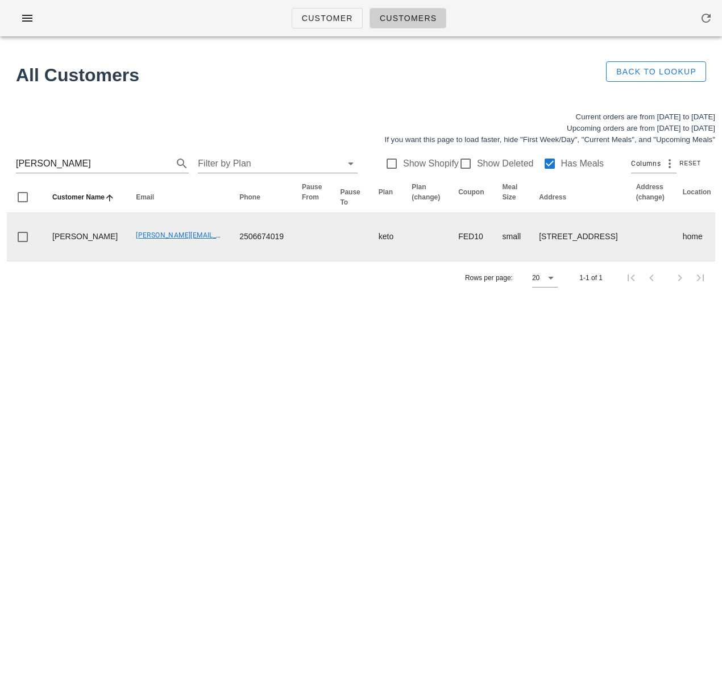
click at [136, 261] on td "[PERSON_NAME][EMAIL_ADDRESS][DOMAIN_NAME]" at bounding box center [178, 237] width 103 height 48
drag, startPoint x: 236, startPoint y: 351, endPoint x: 28, endPoint y: 310, distance: 211.3
click at [235, 294] on div "Rows per page: 20 1-1 of 1" at bounding box center [361, 278] width 708 height 34
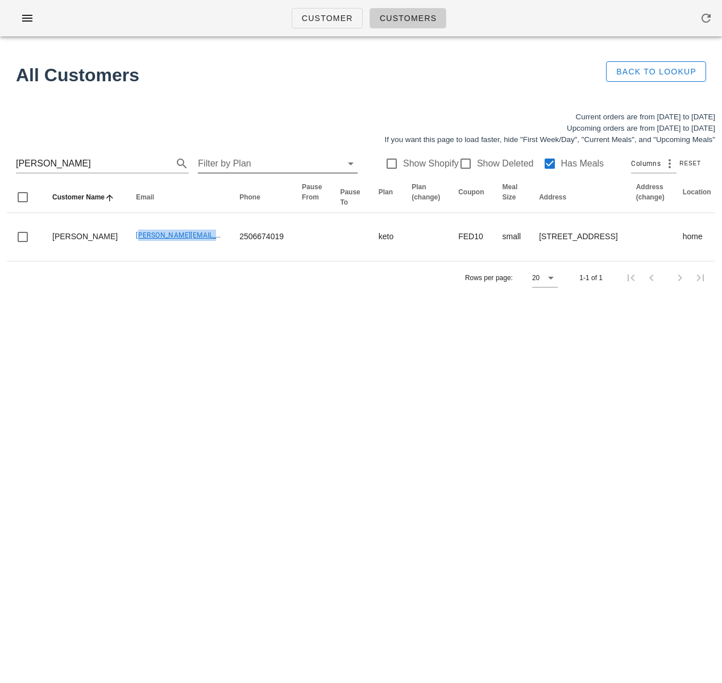
drag, startPoint x: 98, startPoint y: 270, endPoint x: 276, endPoint y: 166, distance: 205.8
click at [190, 261] on td "[PERSON_NAME][EMAIL_ADDRESS][DOMAIN_NAME]" at bounding box center [178, 237] width 103 height 48
copy link "[PERSON_NAME][EMAIL_ADDRESS][DOMAIN_NAME]"
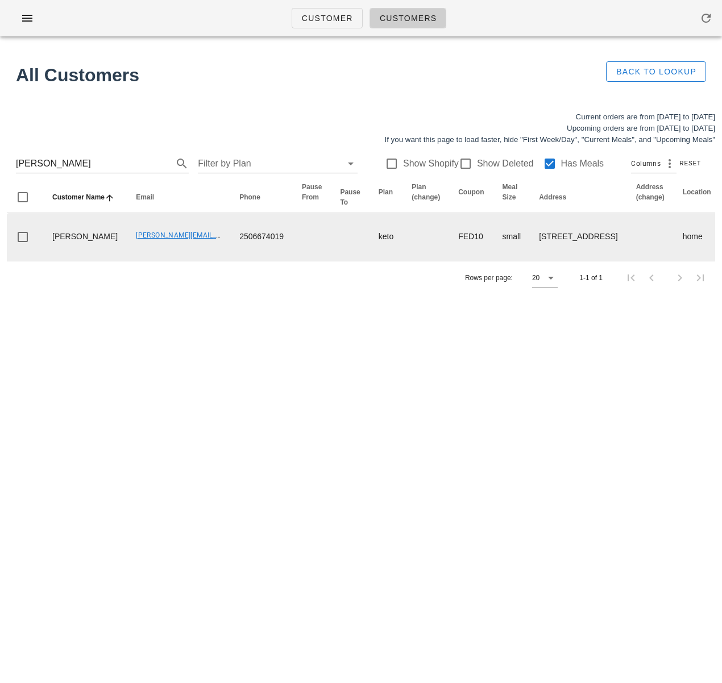
click at [230, 261] on td "2506674019" at bounding box center [261, 237] width 62 height 48
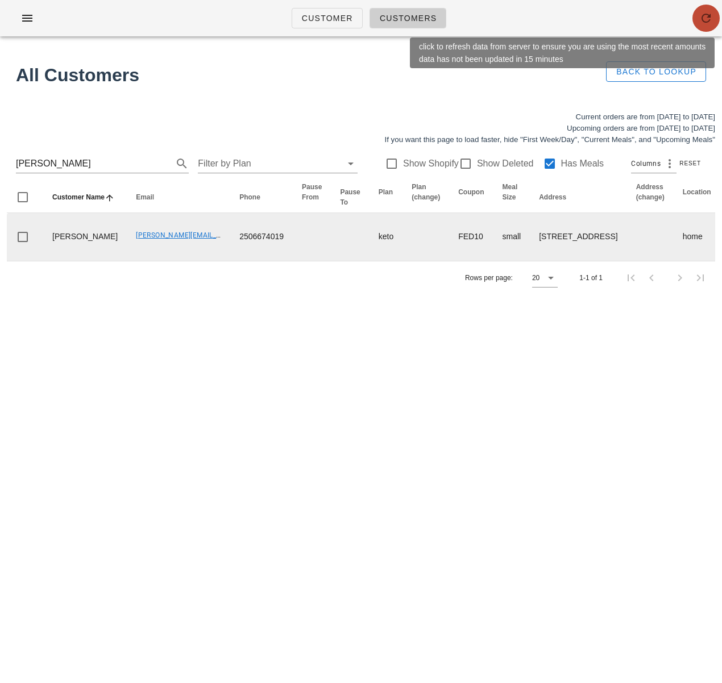
drag, startPoint x: 701, startPoint y: 17, endPoint x: 365, endPoint y: 270, distance: 421.1
click at [699, 20] on icon "button" at bounding box center [706, 18] width 14 height 14
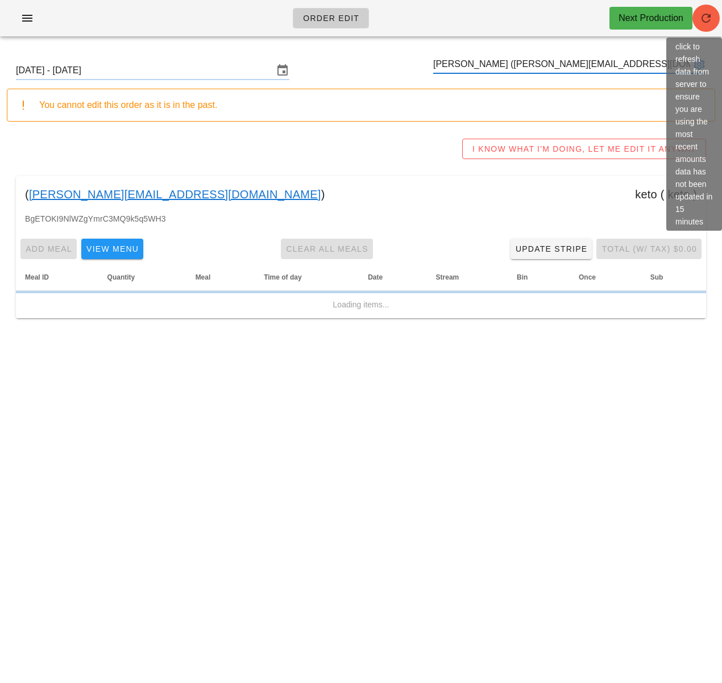
type input "[PERSON_NAME] ([PERSON_NAME][EMAIL_ADDRESS][DOMAIN_NAME])"
click at [707, 26] on button "button" at bounding box center [705, 18] width 27 height 27
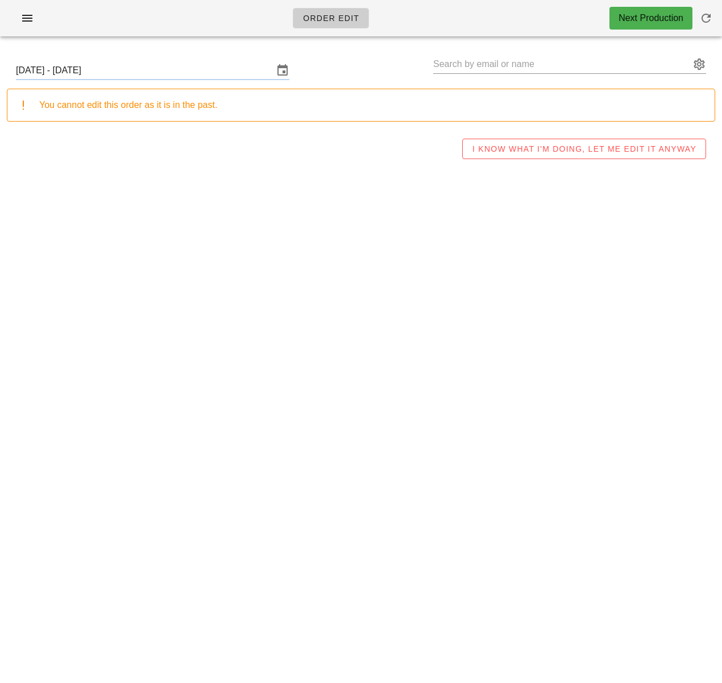
type input "[PERSON_NAME] ([PERSON_NAME][EMAIL_ADDRESS][DOMAIN_NAME])"
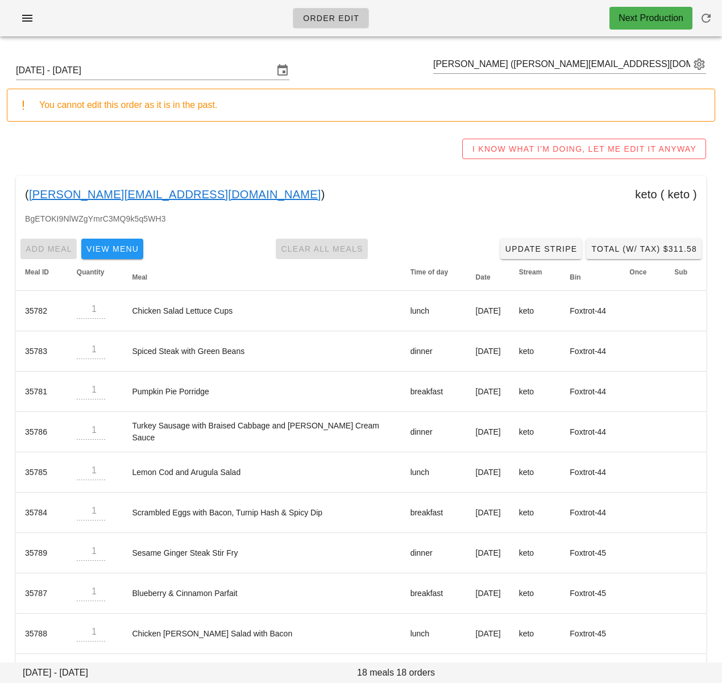
click at [448, 192] on div "( [PERSON_NAME][EMAIL_ADDRESS][DOMAIN_NAME] ) keto ( keto )" at bounding box center [361, 194] width 690 height 36
drag, startPoint x: 498, startPoint y: 64, endPoint x: 541, endPoint y: 64, distance: 43.2
click at [563, 65] on input "text" at bounding box center [561, 64] width 257 height 18
drag, startPoint x: 197, startPoint y: 194, endPoint x: 26, endPoint y: 199, distance: 170.5
click at [26, 199] on div "( [PERSON_NAME][EMAIL_ADDRESS][DOMAIN_NAME] ) keto ( keto )" at bounding box center [361, 194] width 690 height 36
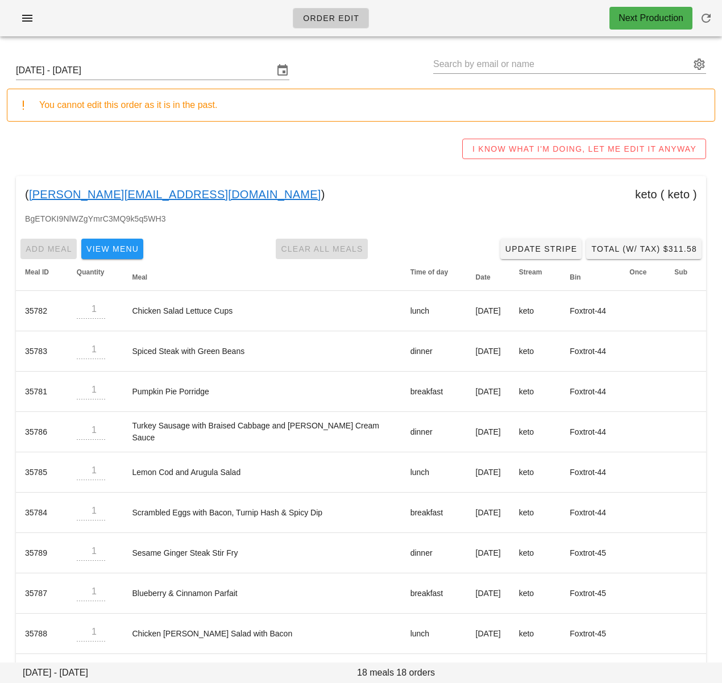
copy div "( [PERSON_NAME][EMAIL_ADDRESS][DOMAIN_NAME] )"
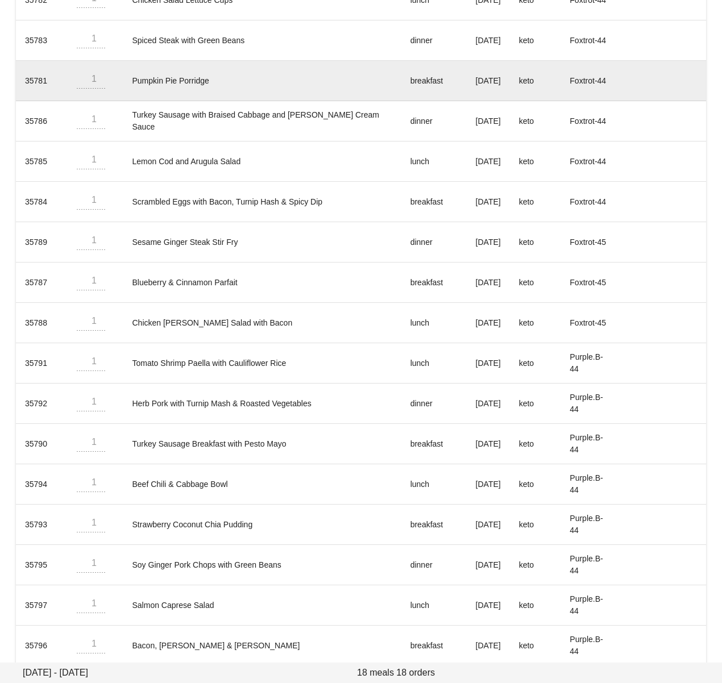
scroll to position [331, 0]
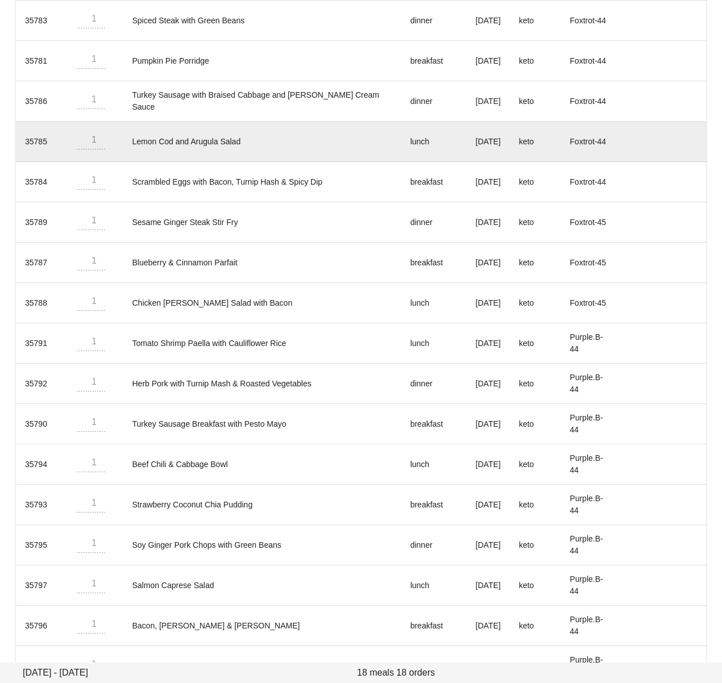
click at [319, 239] on td "Sesame Ginger Steak Stir Fry" at bounding box center [262, 222] width 278 height 40
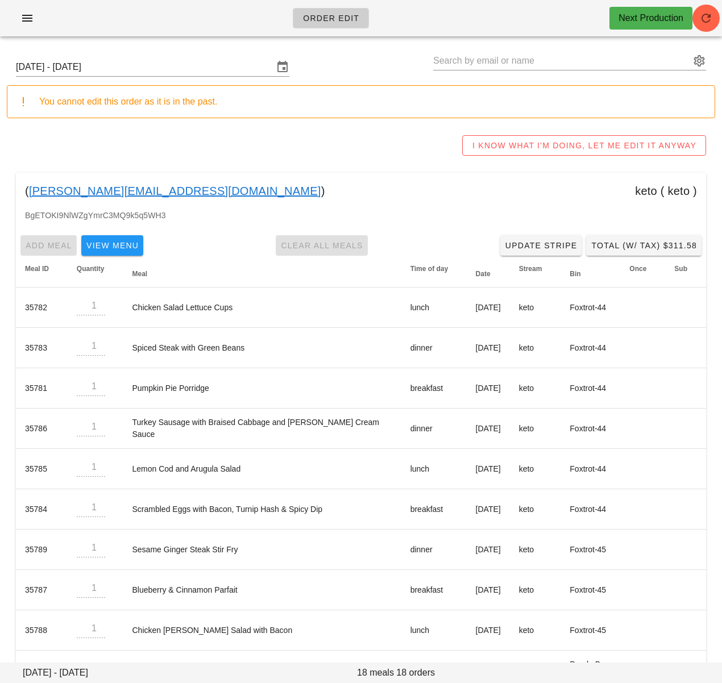
scroll to position [0, 0]
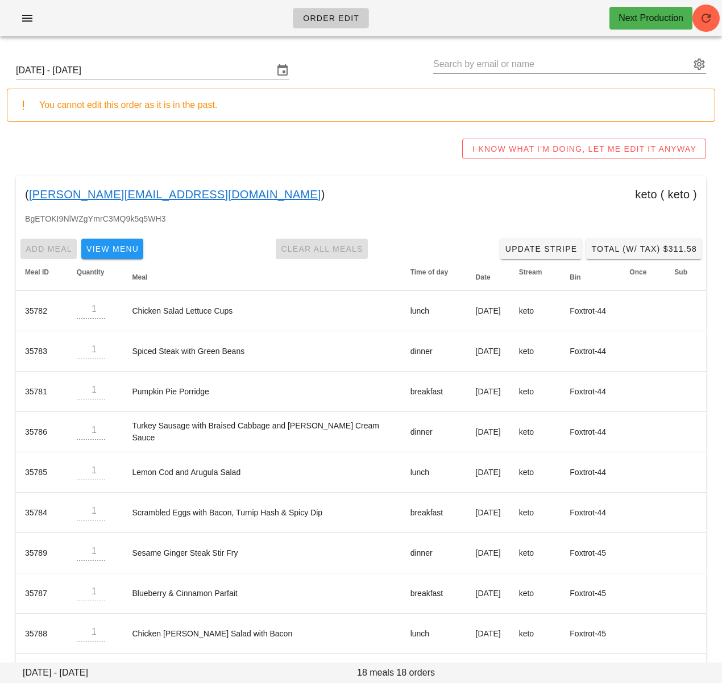
drag, startPoint x: 218, startPoint y: 185, endPoint x: 191, endPoint y: 193, distance: 27.3
click at [217, 185] on div "( [PERSON_NAME][EMAIL_ADDRESS][DOMAIN_NAME] ) keto ( keto )" at bounding box center [361, 194] width 690 height 36
click at [460, 64] on input "text" at bounding box center [561, 64] width 257 height 18
paste input "[PERSON_NAME][DOMAIN_NAME][EMAIL_ADDRESS][DOMAIN_NAME]"
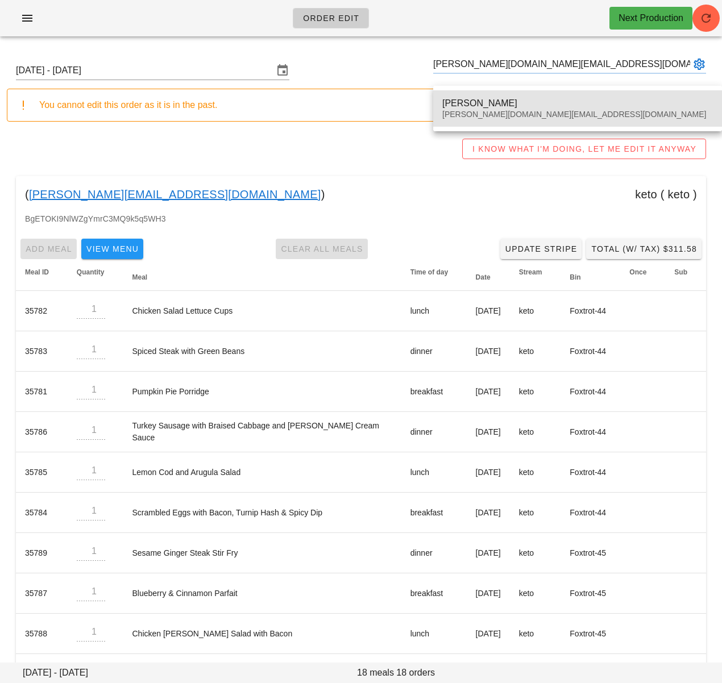
click at [474, 109] on div "Daisy Kwan [DOMAIN_NAME][EMAIL_ADDRESS][DOMAIN_NAME]" at bounding box center [577, 108] width 270 height 35
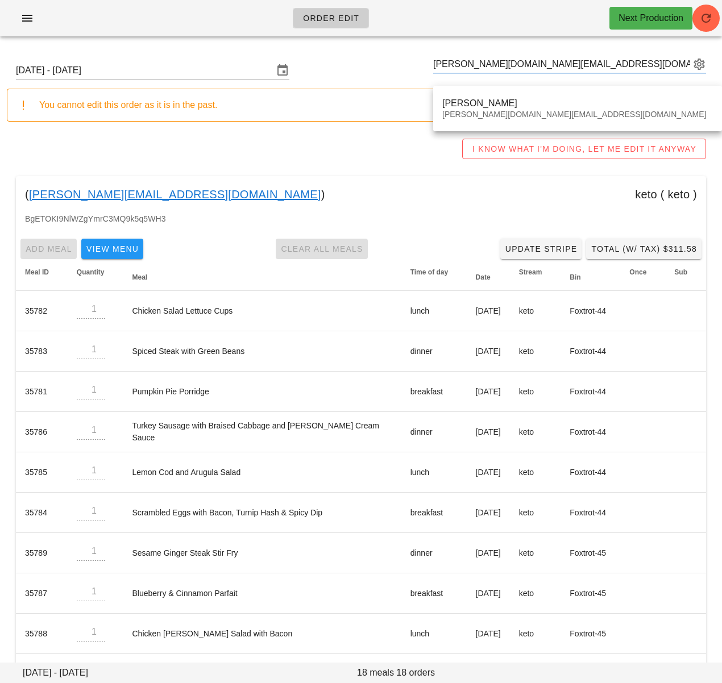
type input "[PERSON_NAME] ([PERSON_NAME][DOMAIN_NAME][EMAIL_ADDRESS][DOMAIN_NAME])"
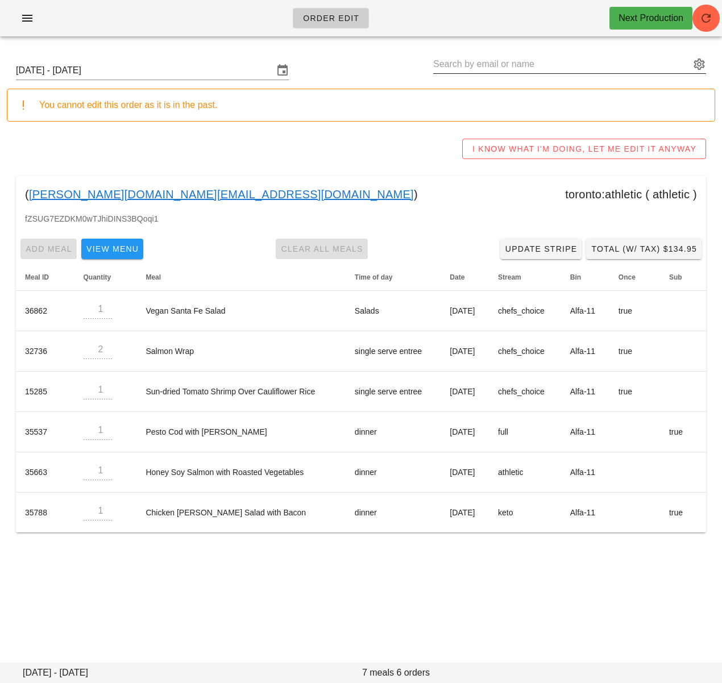
click at [465, 70] on input "text" at bounding box center [561, 64] width 257 height 18
paste input "[PERSON_NAME][DOMAIN_NAME][EMAIL_ADDRESS][DOMAIN_NAME]"
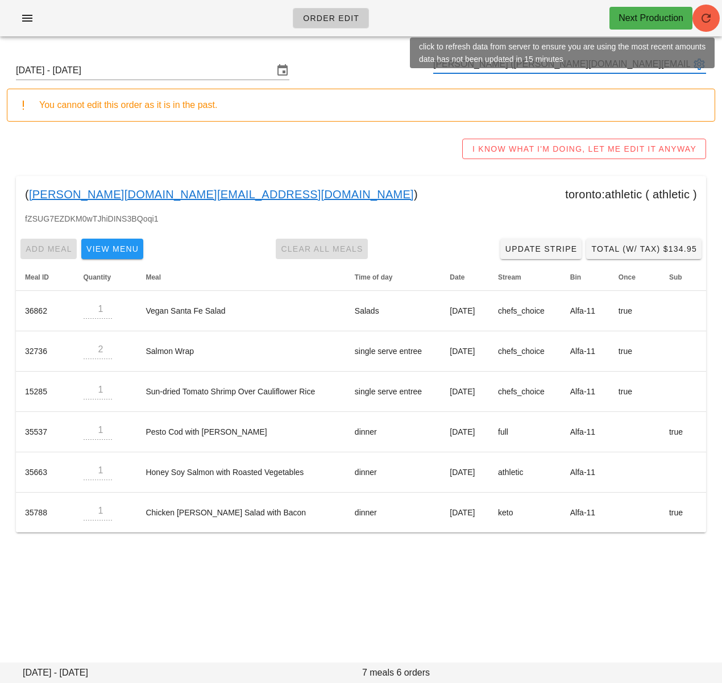
type input "[PERSON_NAME] ([PERSON_NAME][DOMAIN_NAME][EMAIL_ADDRESS][DOMAIN_NAME])"
click at [696, 17] on span "button" at bounding box center [705, 18] width 27 height 14
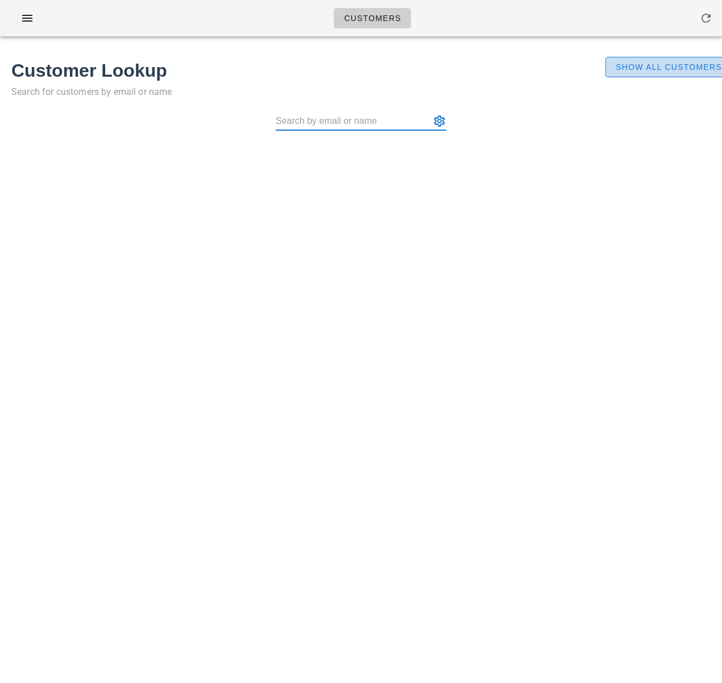
click at [635, 60] on button "Show All Customers" at bounding box center [668, 67] width 126 height 20
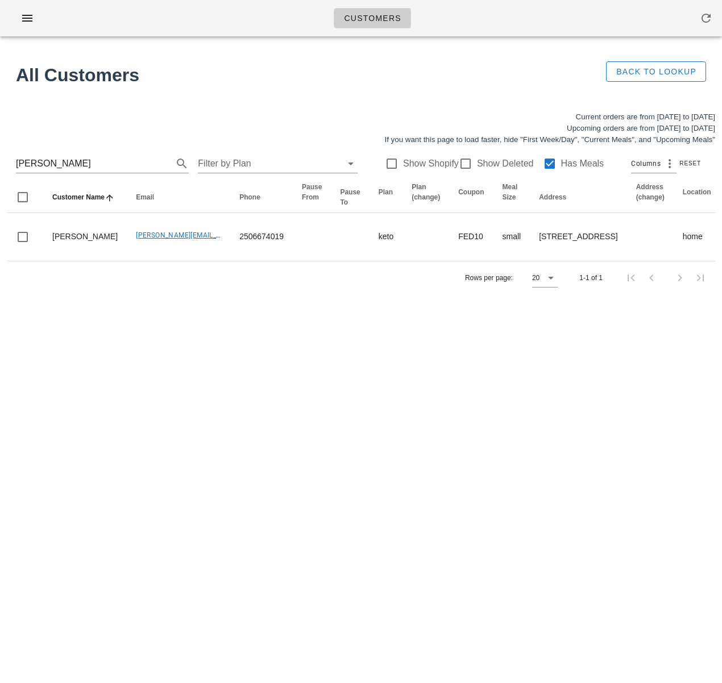
scroll to position [1, 0]
drag, startPoint x: 56, startPoint y: 168, endPoint x: -53, endPoint y: 165, distance: 109.1
click at [0, 165] on html "Customers Found 1 customer All Customers Back to Lookup Current orders are from…" at bounding box center [361, 341] width 722 height 683
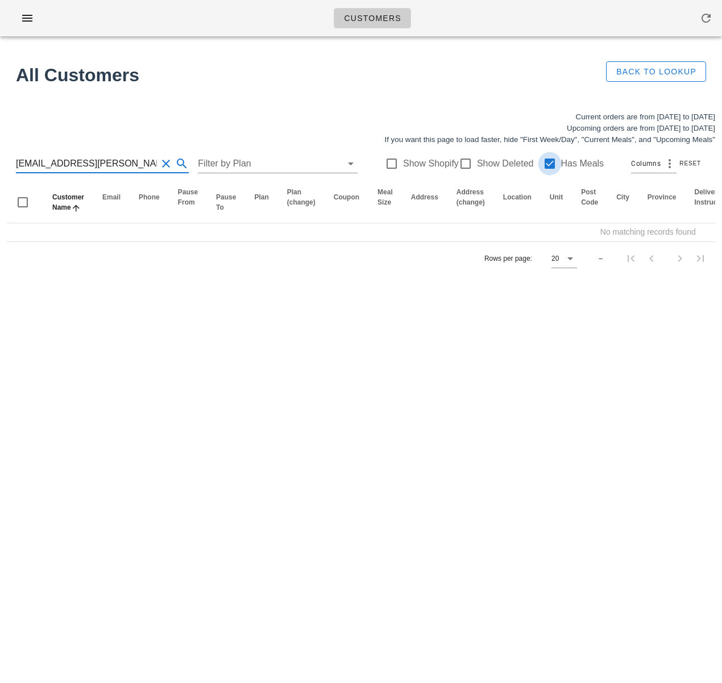
type input "cherilyne.anne@gmail.com"
click at [543, 164] on div at bounding box center [549, 163] width 19 height 19
drag, startPoint x: 119, startPoint y: 164, endPoint x: 85, endPoint y: 164, distance: 34.1
click at [85, 164] on input "cherilyne.anne@gmail.com" at bounding box center [86, 164] width 141 height 18
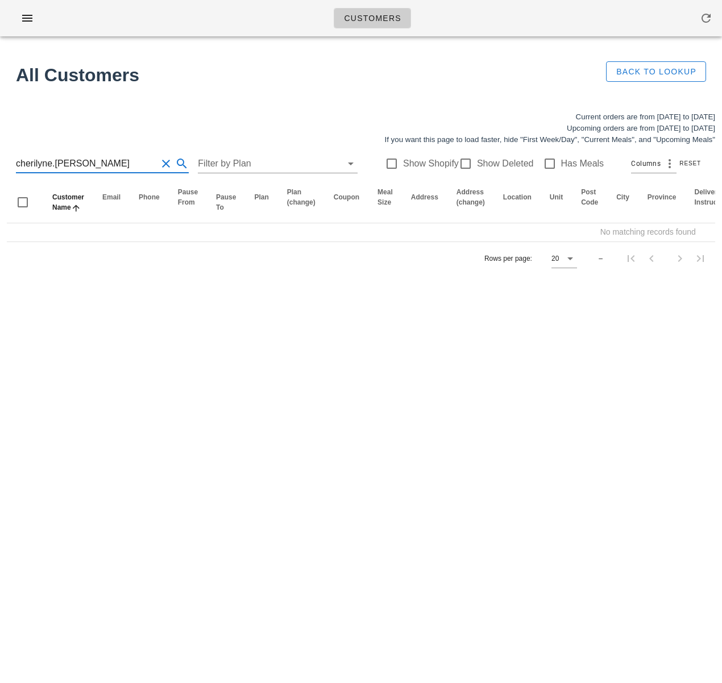
type input "cherilyne.anne"
click at [456, 162] on div at bounding box center [465, 163] width 19 height 19
checkbox input "true"
drag, startPoint x: 80, startPoint y: 161, endPoint x: -32, endPoint y: 161, distance: 111.9
click at [0, 161] on html "Customers Found 1 customer All Customers Back to Lookup Current orders are from…" at bounding box center [361, 341] width 722 height 683
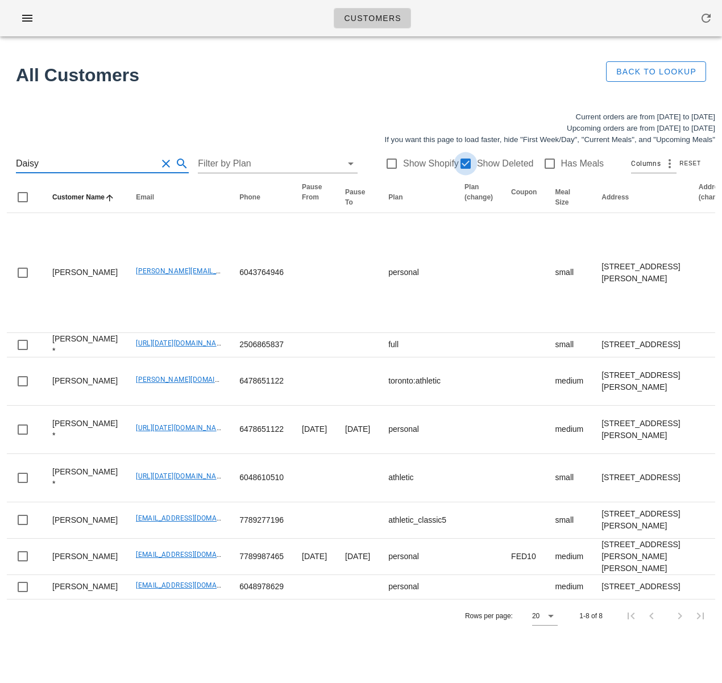
type input "Daisy"
click at [456, 164] on div at bounding box center [465, 163] width 19 height 19
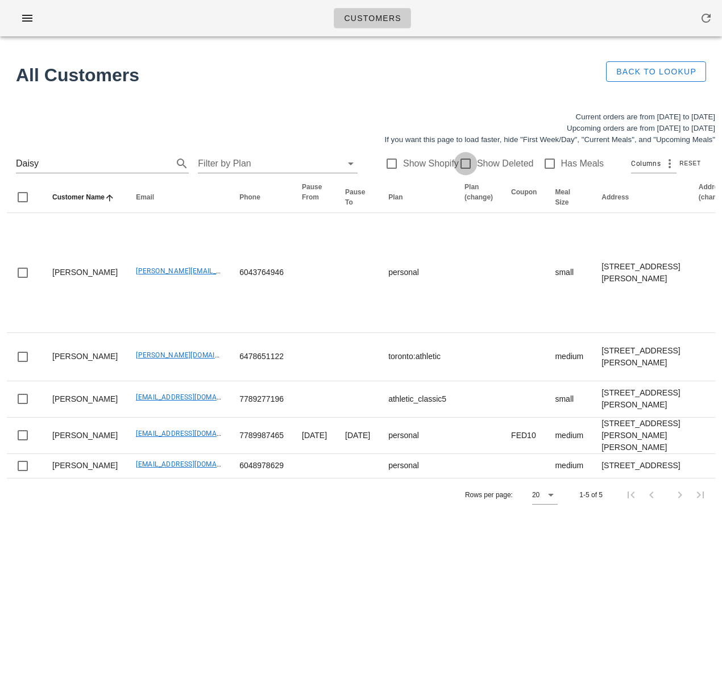
checkbox input "false"
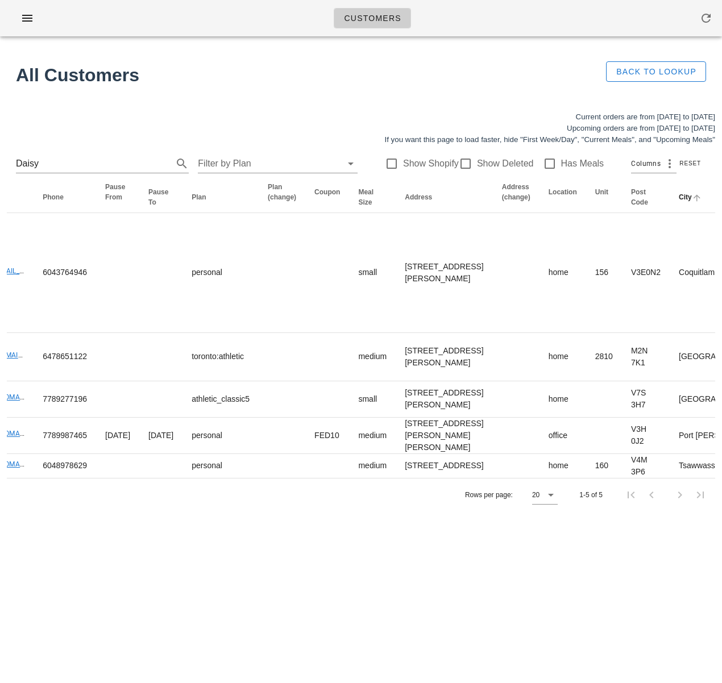
scroll to position [0, 250]
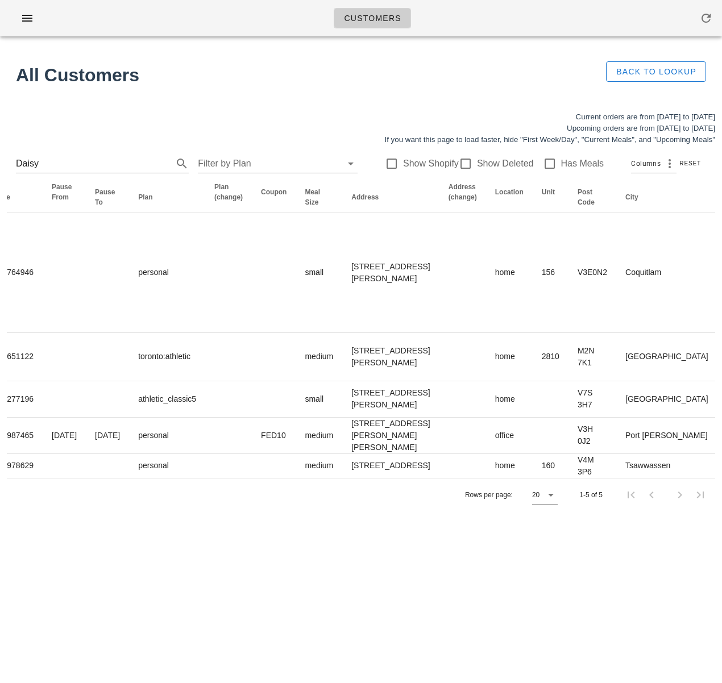
click at [721, 202] on icon "Province: Not sorted. Activate to sort ascending." at bounding box center [731, 202] width 10 height 9
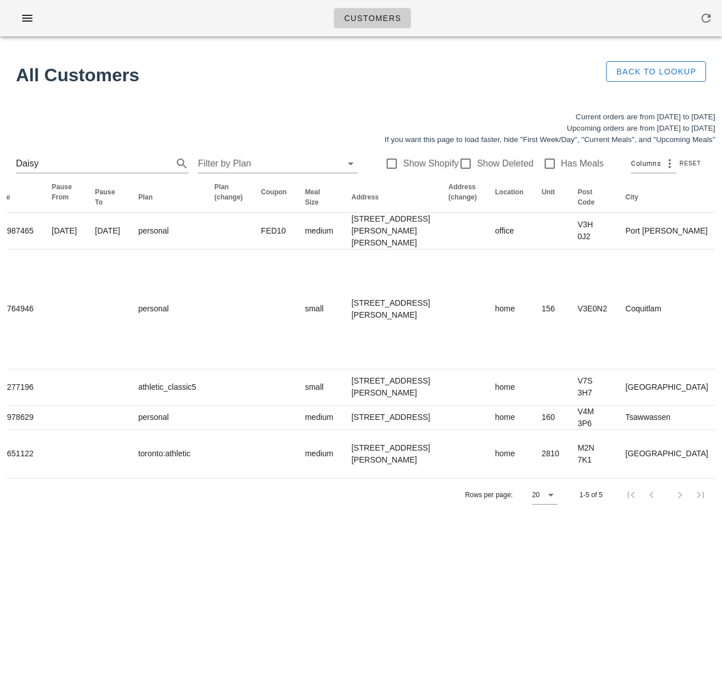
click at [721, 202] on icon "Province: Sorted ascending. Activate to sort descending." at bounding box center [731, 202] width 10 height 9
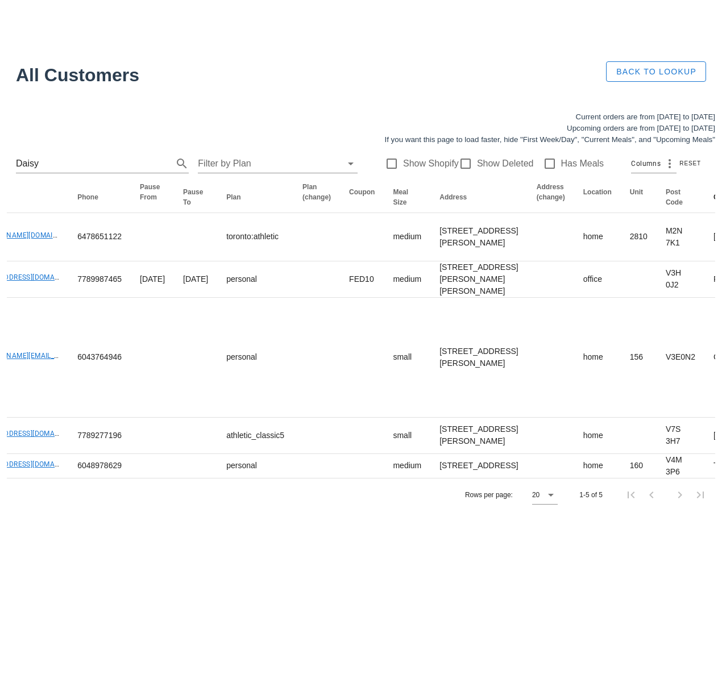
scroll to position [0, 0]
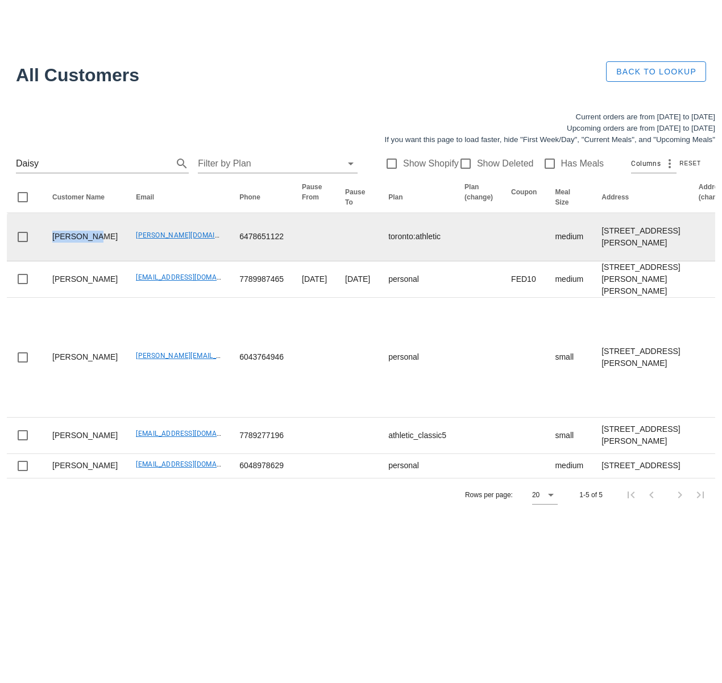
drag, startPoint x: 78, startPoint y: 285, endPoint x: 36, endPoint y: 268, distance: 45.7
copy td "Daisy Kwan"
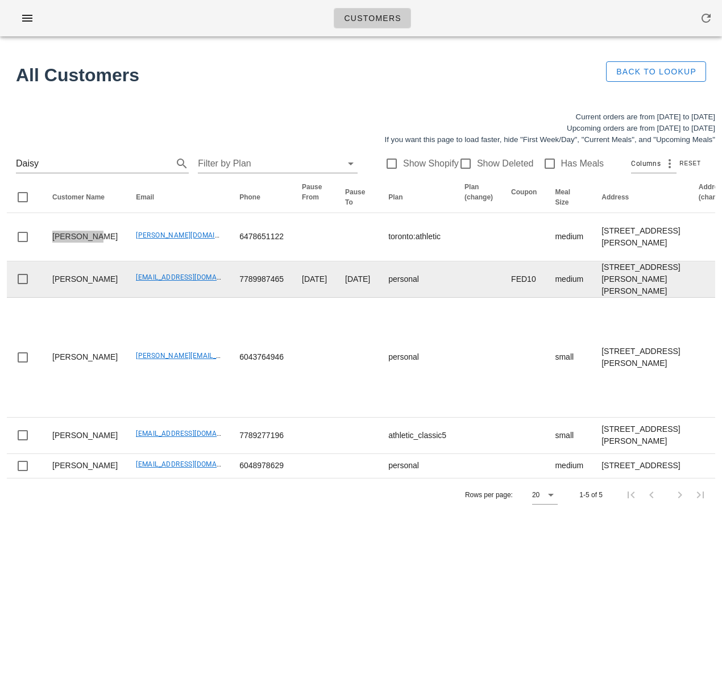
scroll to position [70, 0]
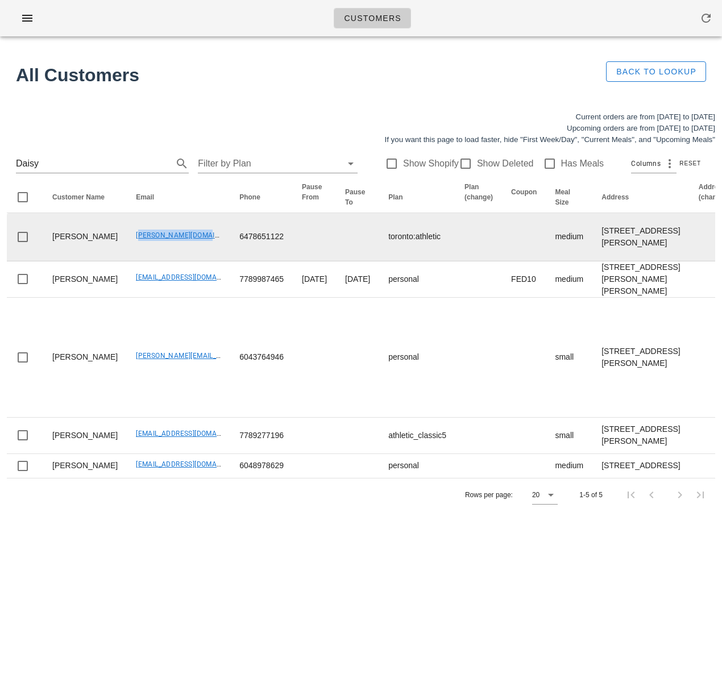
drag, startPoint x: 95, startPoint y: 211, endPoint x: 180, endPoint y: 186, distance: 88.1
click at [179, 213] on td "[PERSON_NAME][DOMAIN_NAME][EMAIL_ADDRESS][DOMAIN_NAME]" at bounding box center [178, 237] width 103 height 48
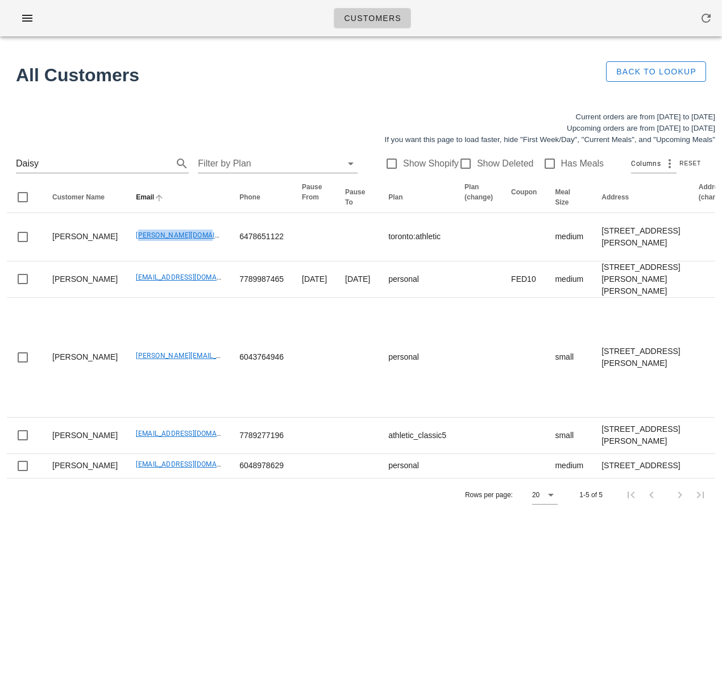
copy link "[PERSON_NAME][DOMAIN_NAME][EMAIL_ADDRESS][DOMAIN_NAME]"
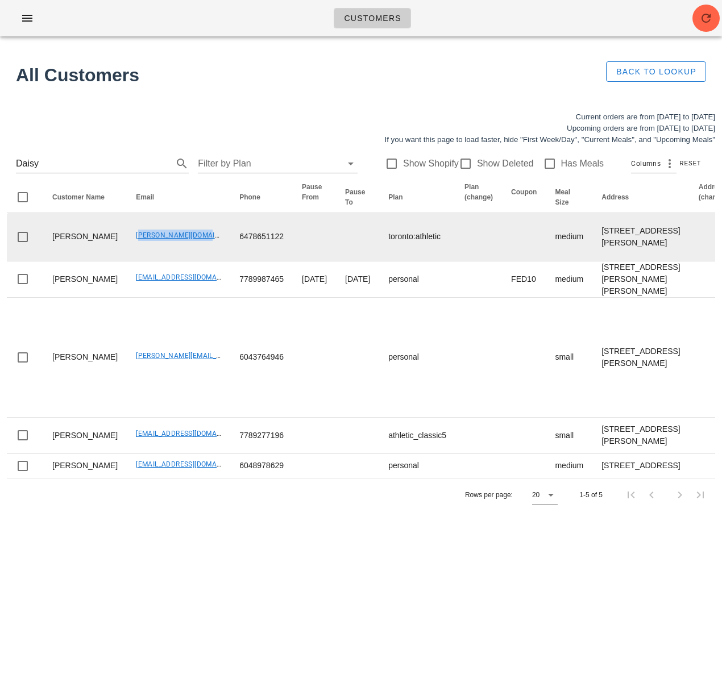
copy link "[PERSON_NAME][DOMAIN_NAME][EMAIL_ADDRESS][DOMAIN_NAME]"
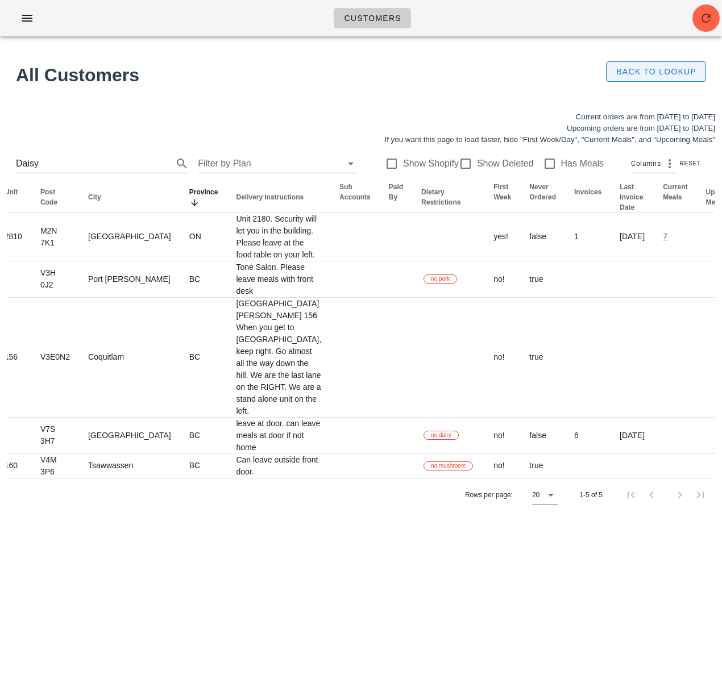
scroll to position [0, 0]
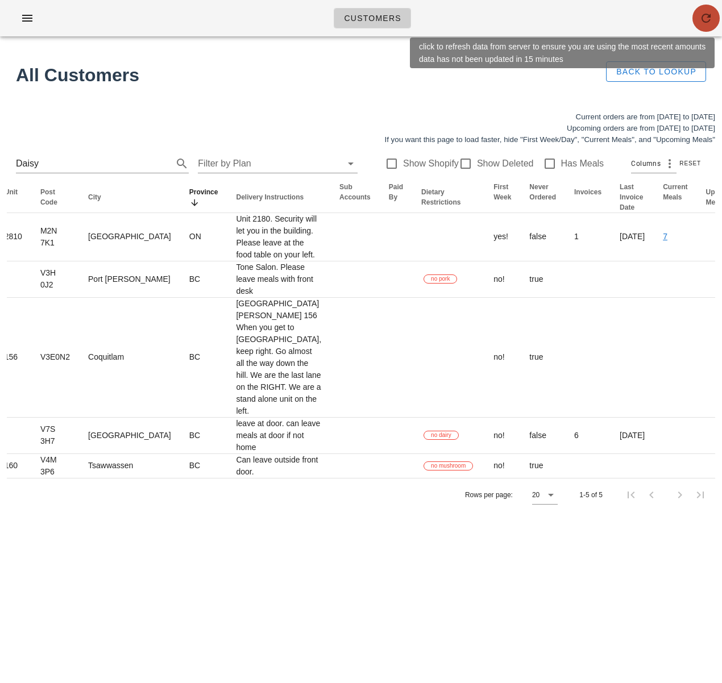
drag, startPoint x: 704, startPoint y: 26, endPoint x: 493, endPoint y: 98, distance: 223.3
click at [704, 26] on button "button" at bounding box center [705, 18] width 27 height 27
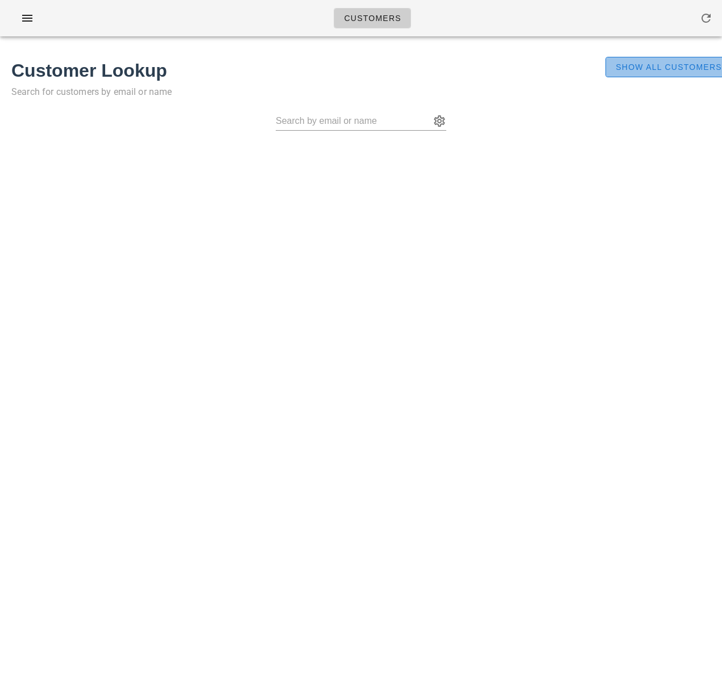
click at [661, 73] on button "Show All Customers" at bounding box center [668, 67] width 126 height 20
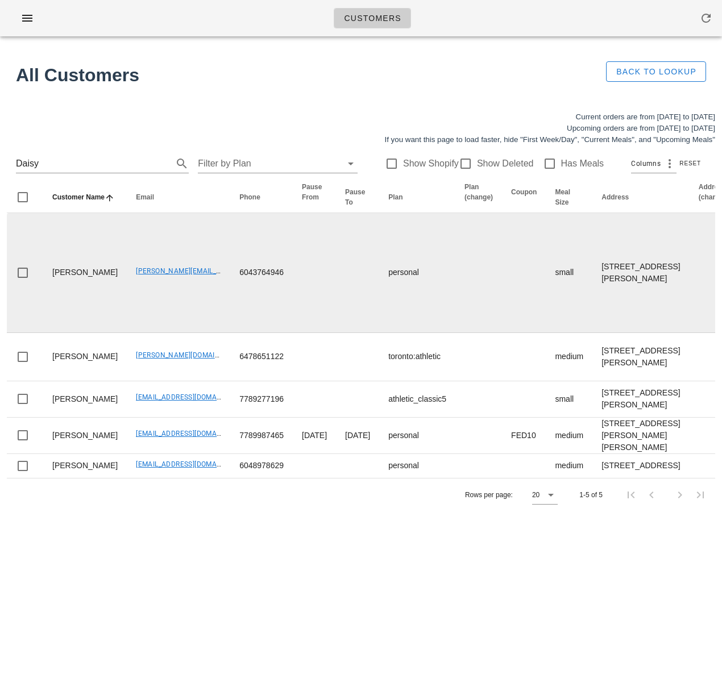
click at [127, 333] on td "[PERSON_NAME][EMAIL_ADDRESS][DOMAIN_NAME]" at bounding box center [178, 273] width 103 height 120
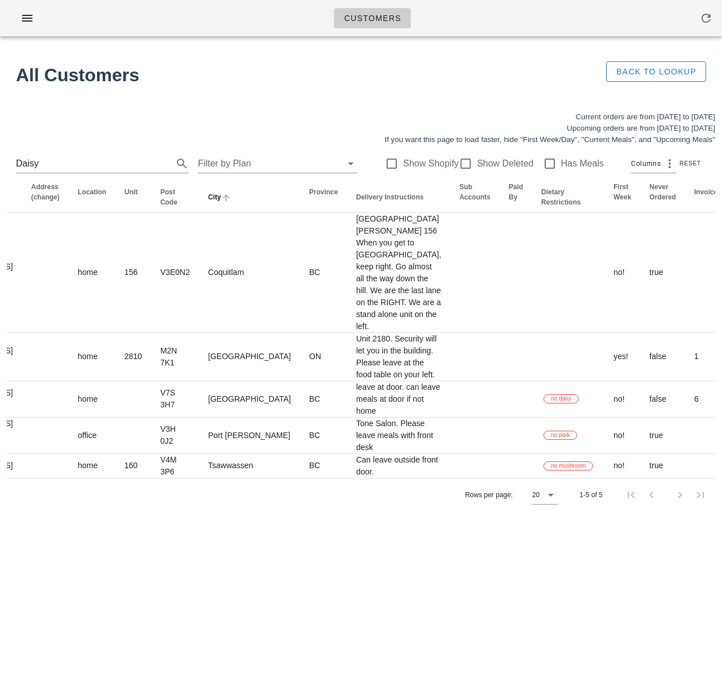
scroll to position [0, 665]
click at [311, 205] on icon "Province: Not sorted. Activate to sort ascending." at bounding box center [316, 202] width 10 height 9
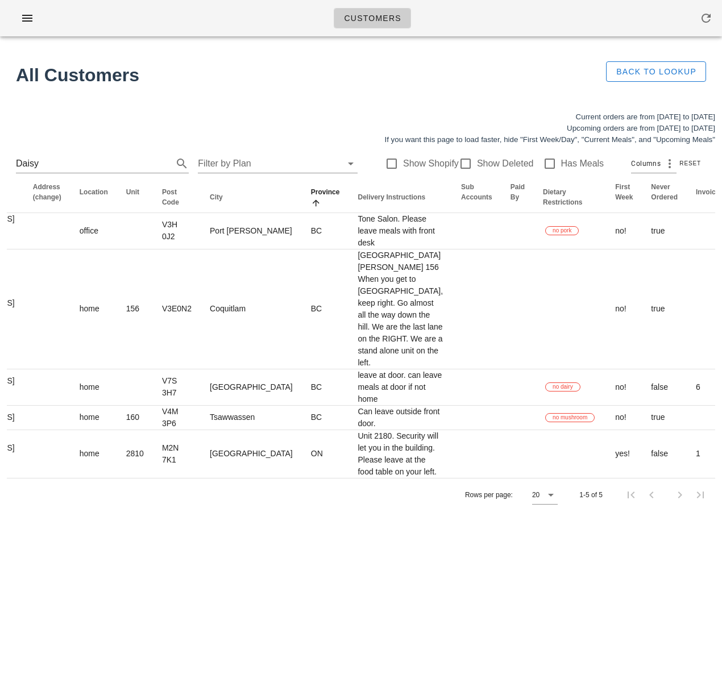
click at [311, 205] on icon "Province: Sorted ascending. Activate to sort descending." at bounding box center [316, 202] width 10 height 9
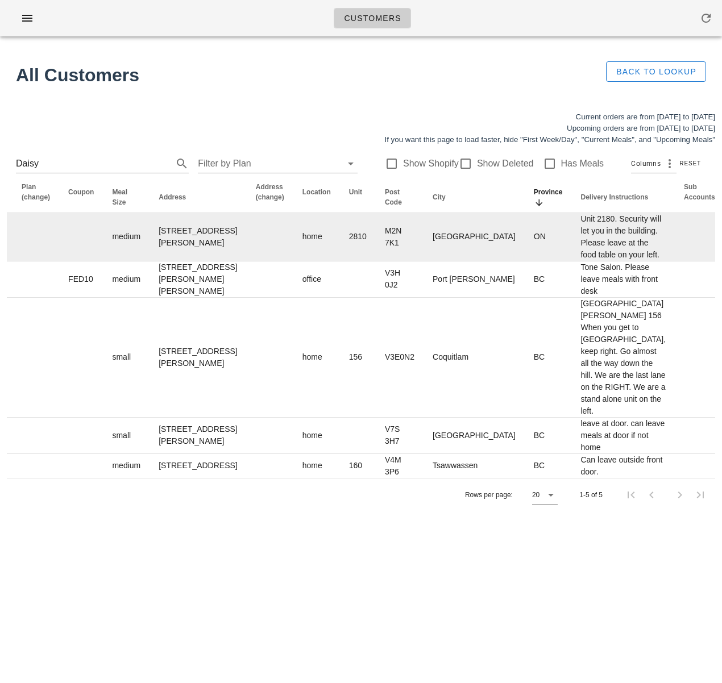
scroll to position [0, 0]
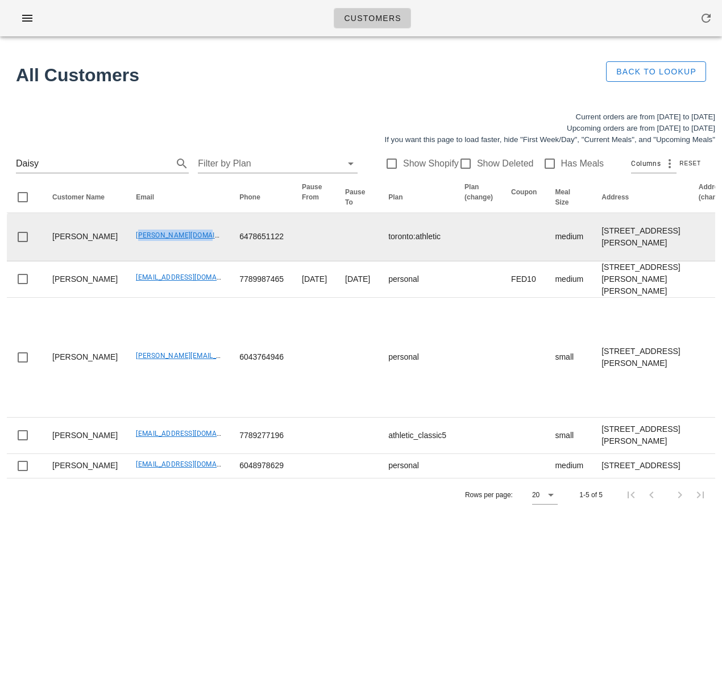
drag, startPoint x: 95, startPoint y: 283, endPoint x: 191, endPoint y: 284, distance: 96.0
click at [185, 261] on td "[PERSON_NAME][DOMAIN_NAME][EMAIL_ADDRESS][DOMAIN_NAME]" at bounding box center [178, 237] width 103 height 48
copy link "[PERSON_NAME][DOMAIN_NAME][EMAIL_ADDRESS][DOMAIN_NAME]"
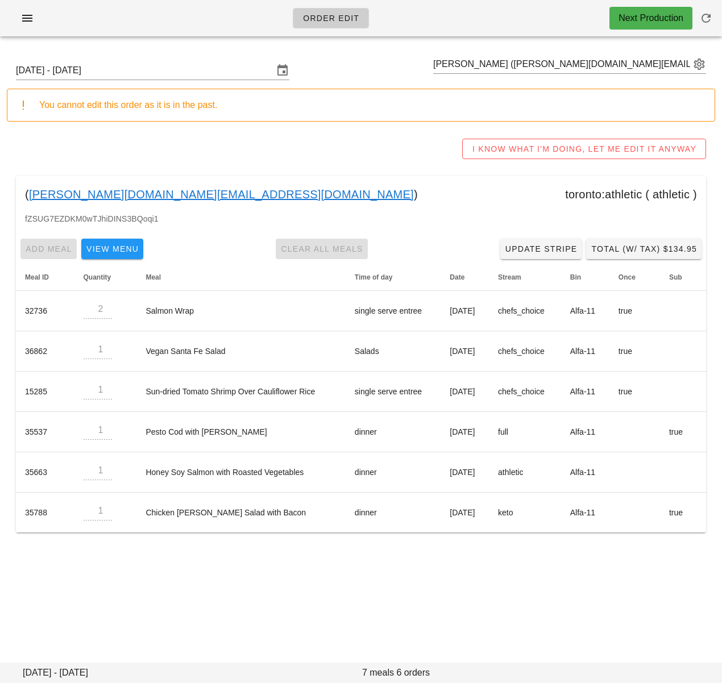
click at [465, 572] on div "Order Edit Next Production [DATE] - [DATE] [PERSON_NAME] ([PERSON_NAME][DOMAIN_…" at bounding box center [361, 341] width 722 height 683
